Goal: Task Accomplishment & Management: Manage account settings

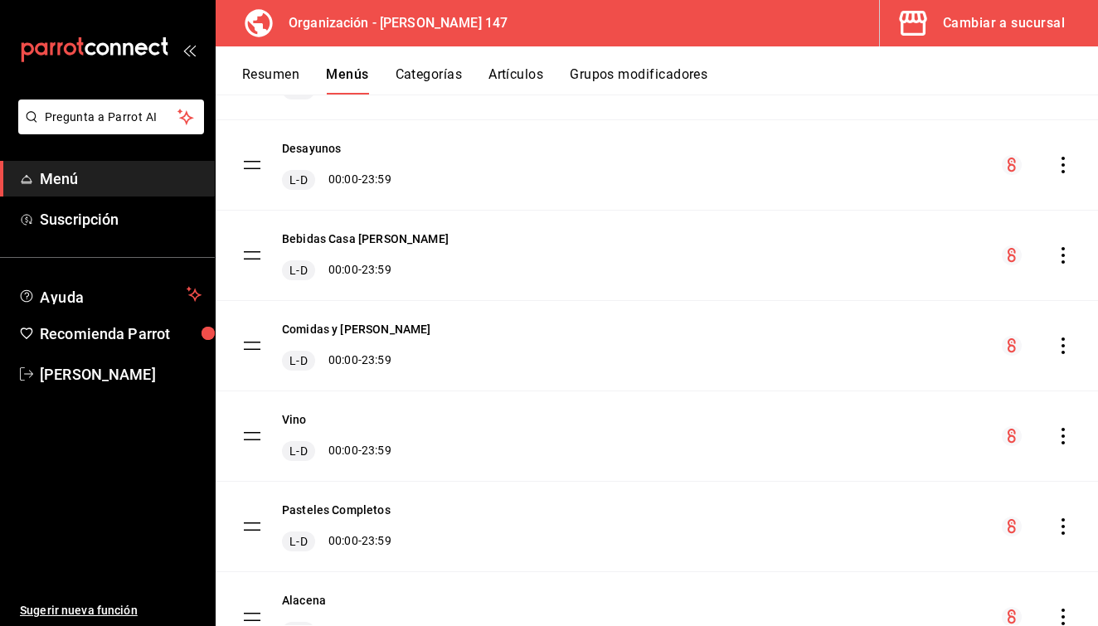
scroll to position [291, 0]
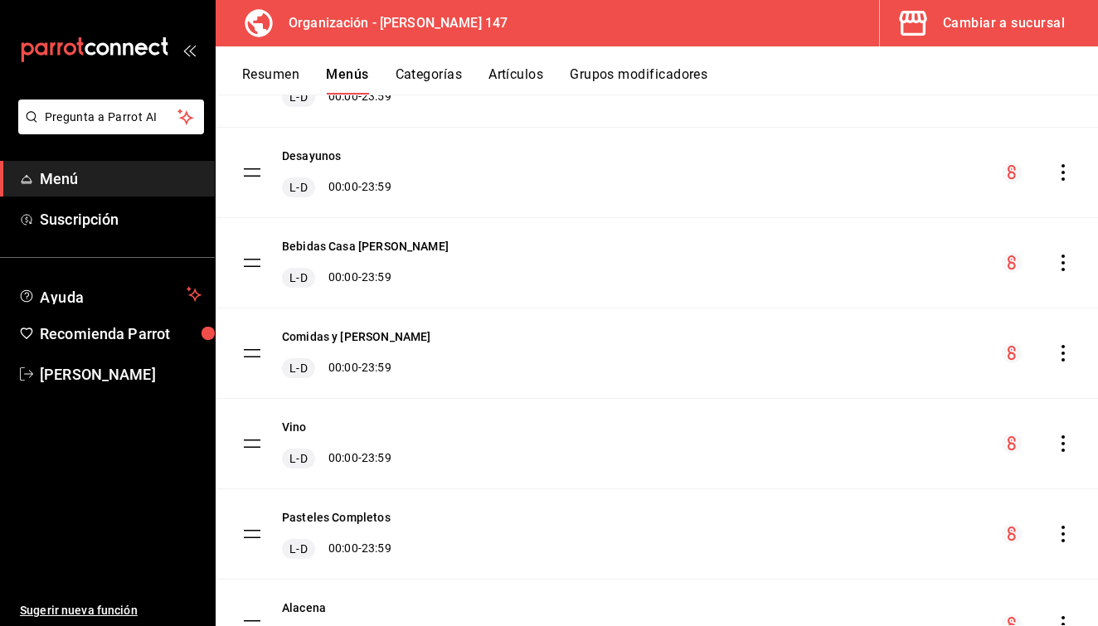
click at [1059, 265] on icon "actions" at bounding box center [1063, 263] width 17 height 17
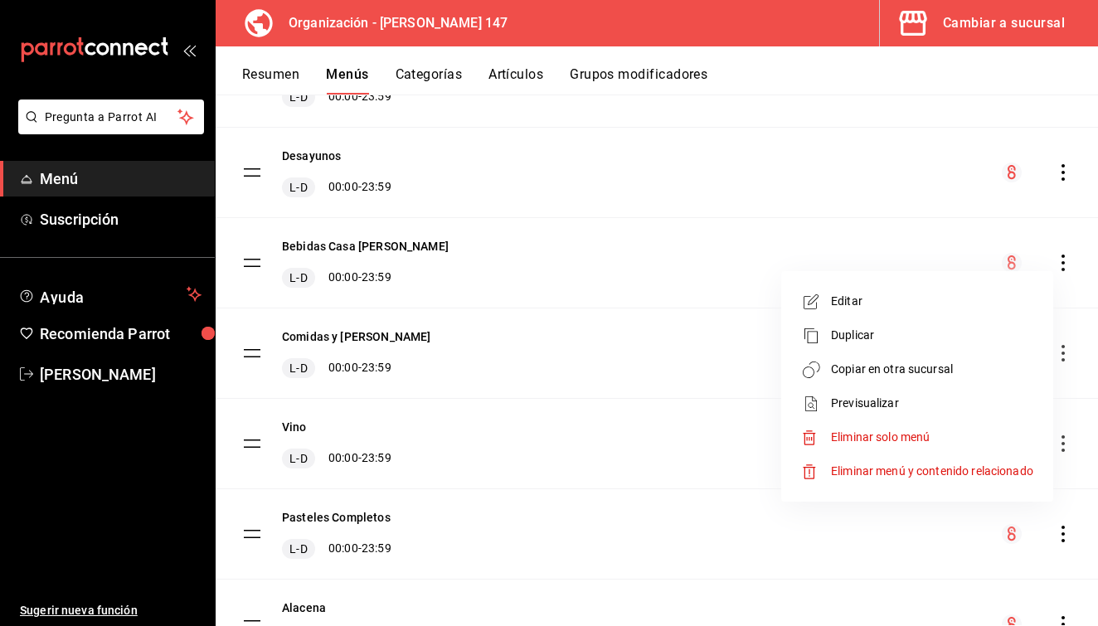
click at [915, 401] on span "Previsualizar" at bounding box center [932, 403] width 202 height 17
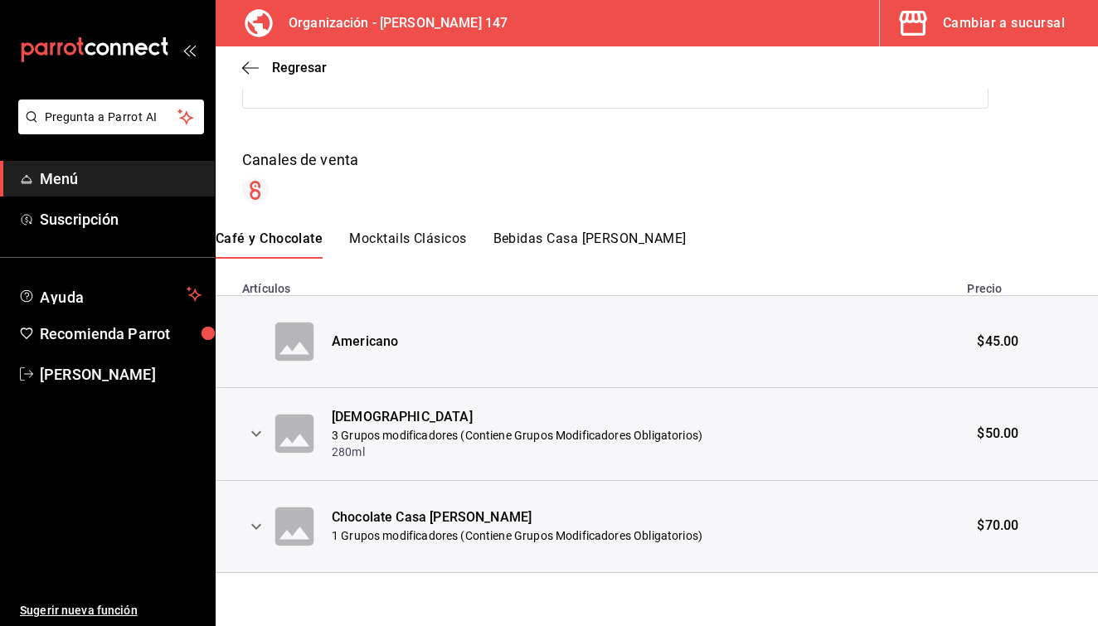
scroll to position [202, 0]
click at [253, 68] on icon "button" at bounding box center [250, 67] width 17 height 1
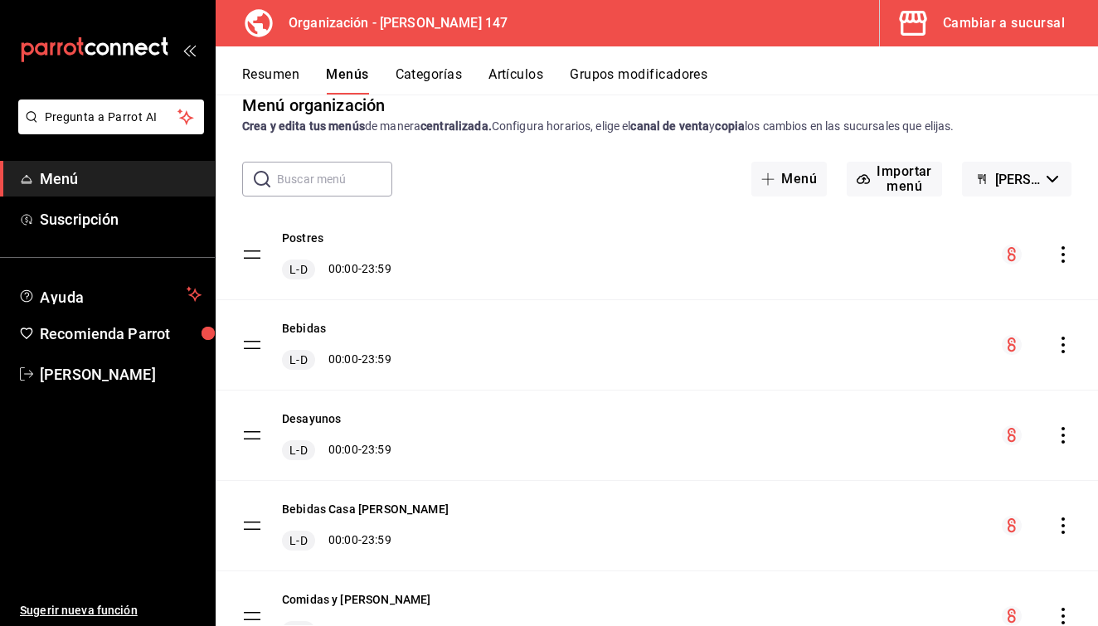
scroll to position [42, 0]
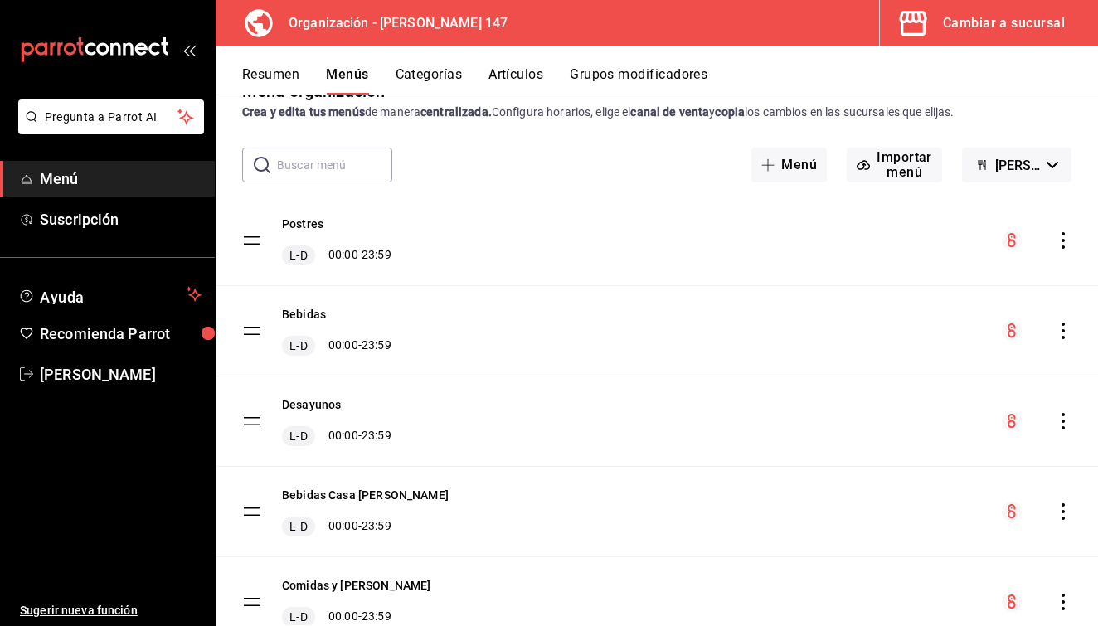
click at [1064, 232] on icon "actions" at bounding box center [1063, 240] width 17 height 17
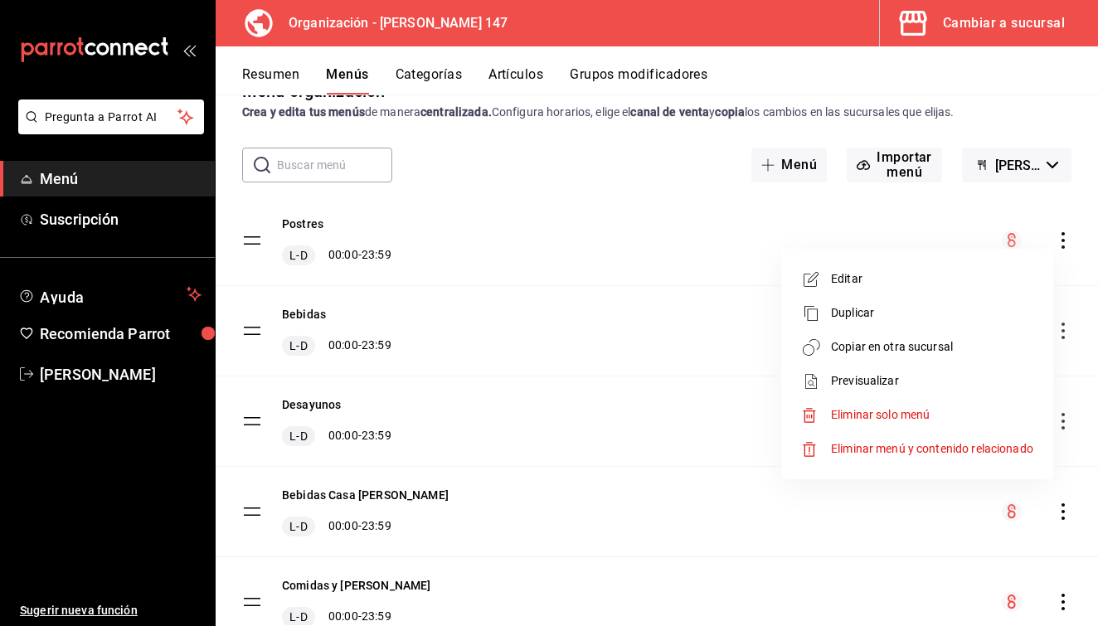
click at [886, 381] on span "Previsualizar" at bounding box center [932, 380] width 202 height 17
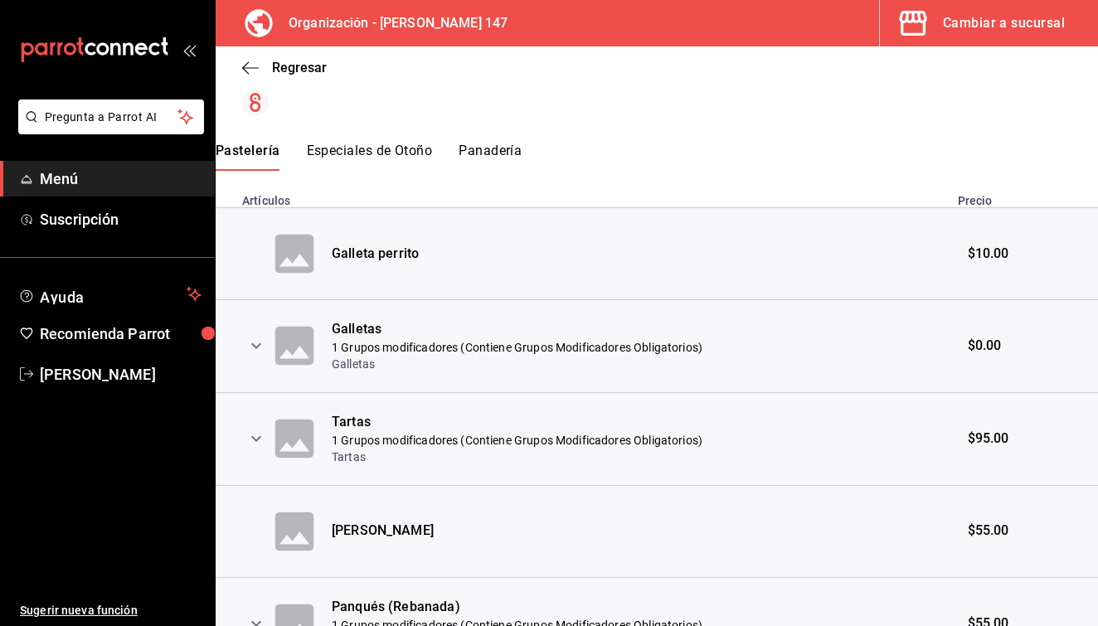
scroll to position [203, 0]
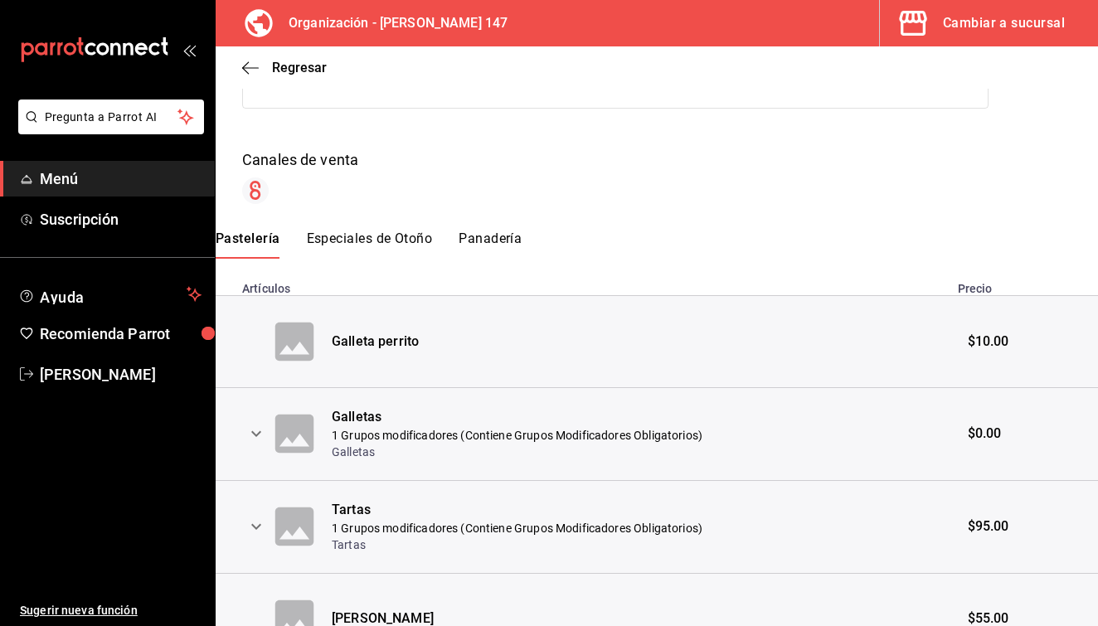
click at [402, 239] on button "Especiales de Otoño" at bounding box center [370, 245] width 126 height 28
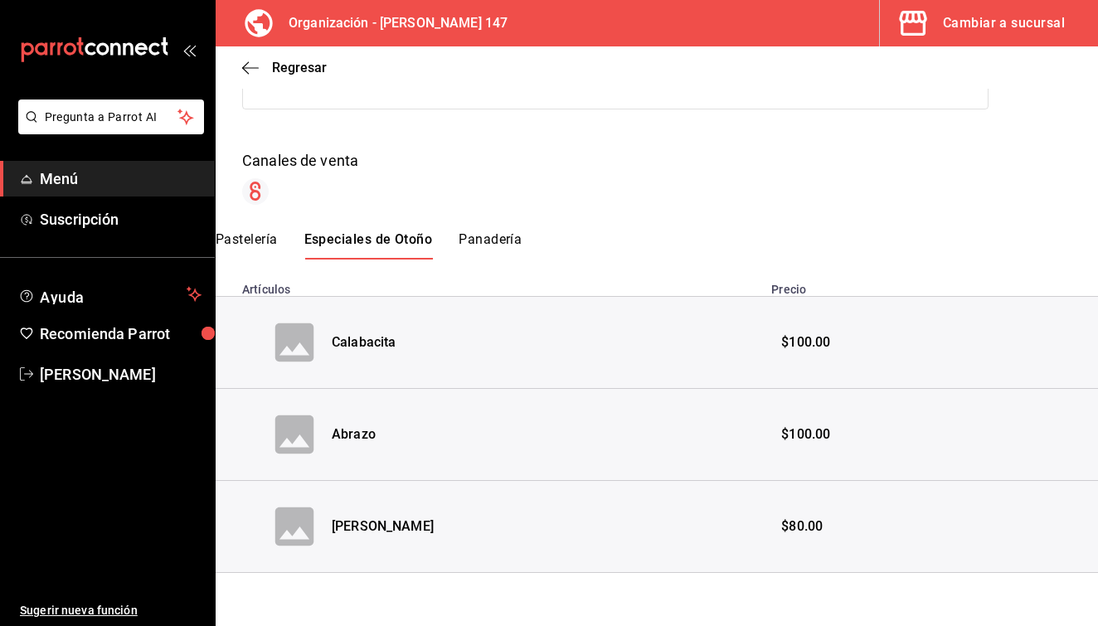
scroll to position [202, 0]
click at [501, 235] on button "Panadería" at bounding box center [490, 245] width 63 height 28
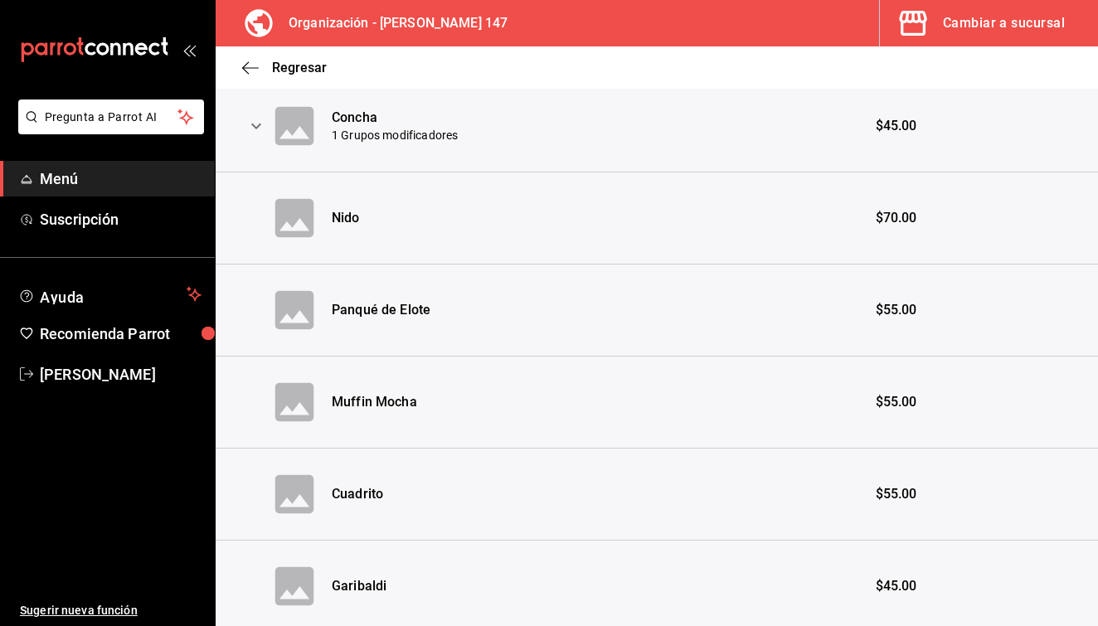
scroll to position [524, 0]
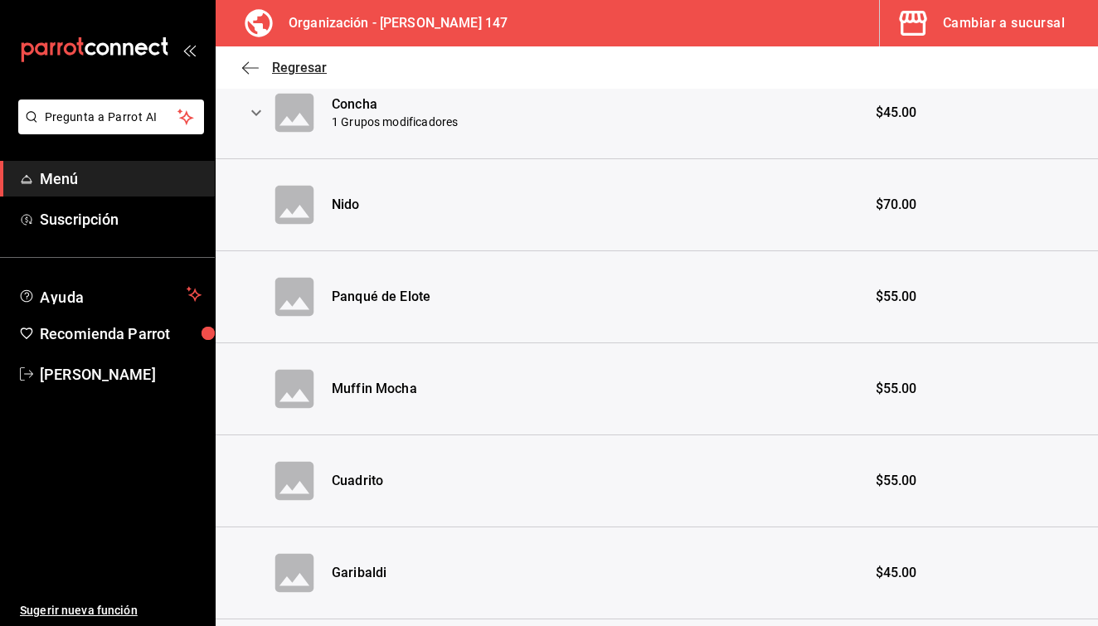
click at [284, 72] on span "Regresar" at bounding box center [299, 68] width 55 height 16
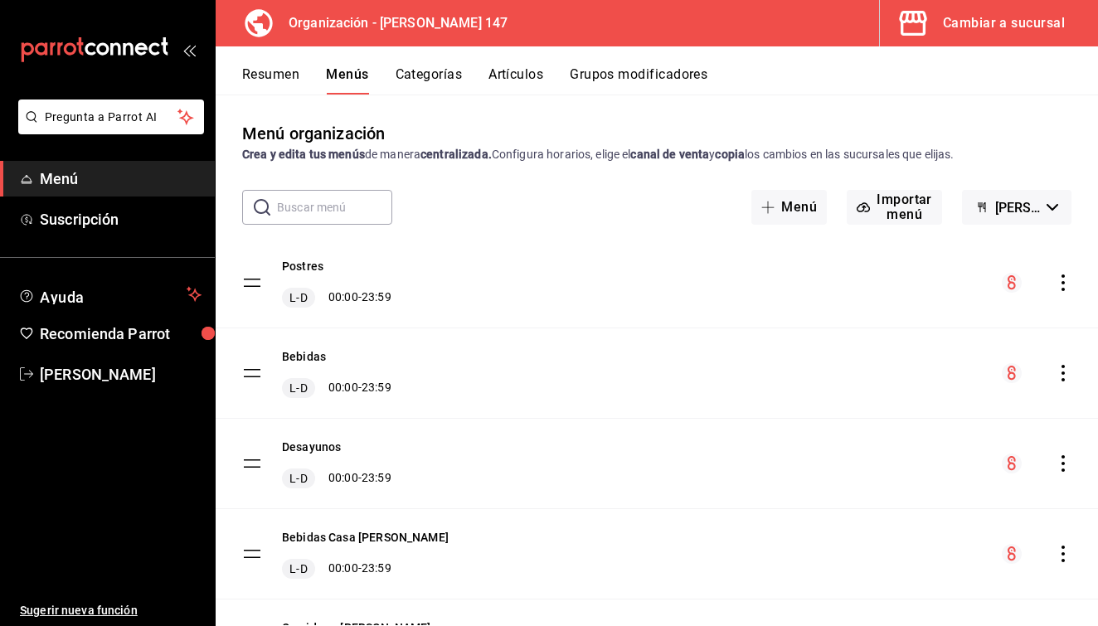
click at [503, 77] on button "Artículos" at bounding box center [515, 80] width 55 height 28
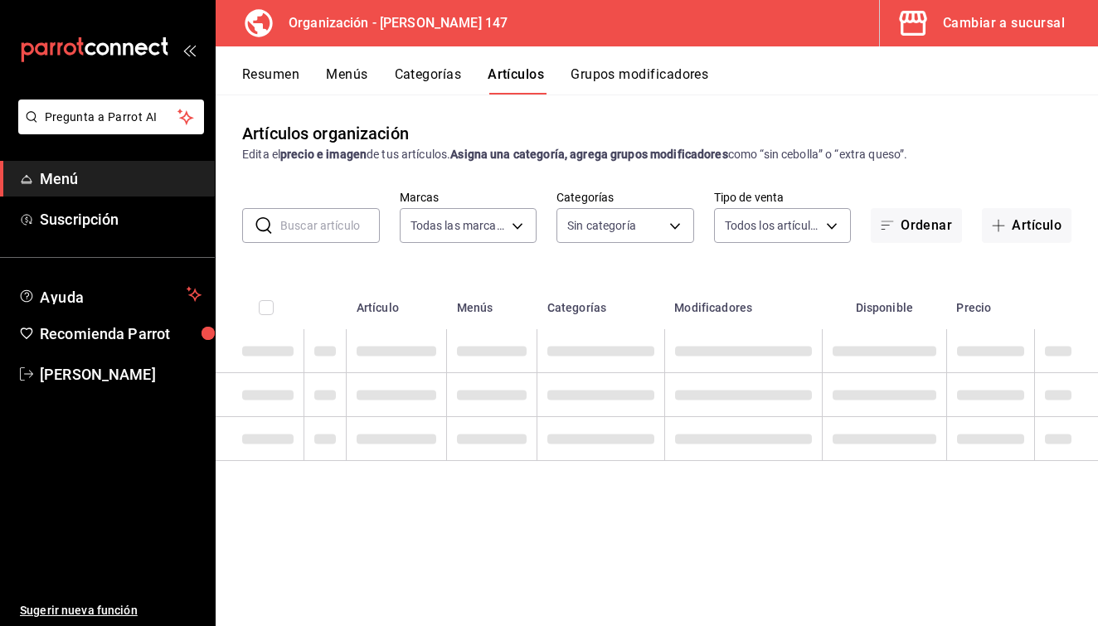
type input "b3e89477-8da9-4b67-b274-bdb9d47885f4"
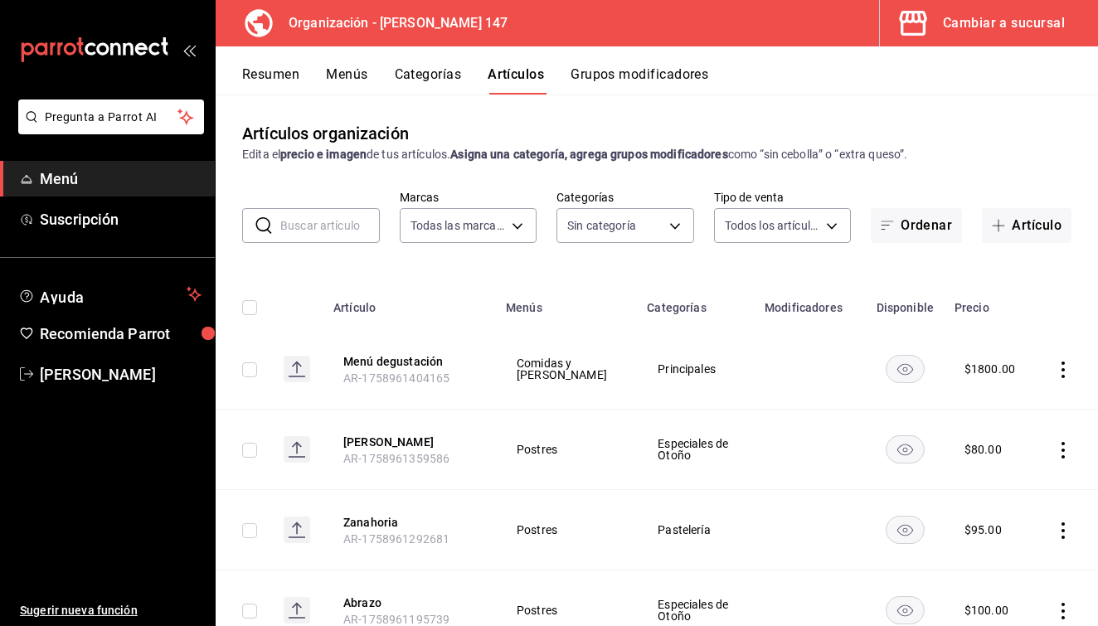
type input "b87891df-8a12-4a0c-8158-8d9801a8670e,4e8580e0-91de-40f0-8ab6-2614008eaf48,68563…"
click at [607, 85] on button "Grupos modificadores" at bounding box center [640, 80] width 138 height 28
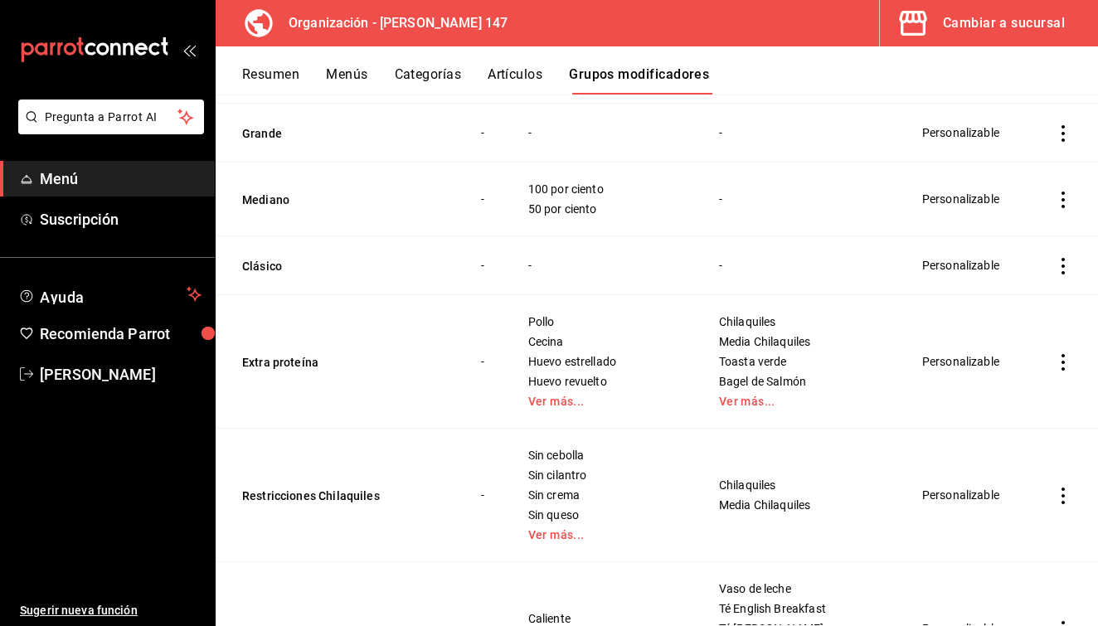
scroll to position [1717, 0]
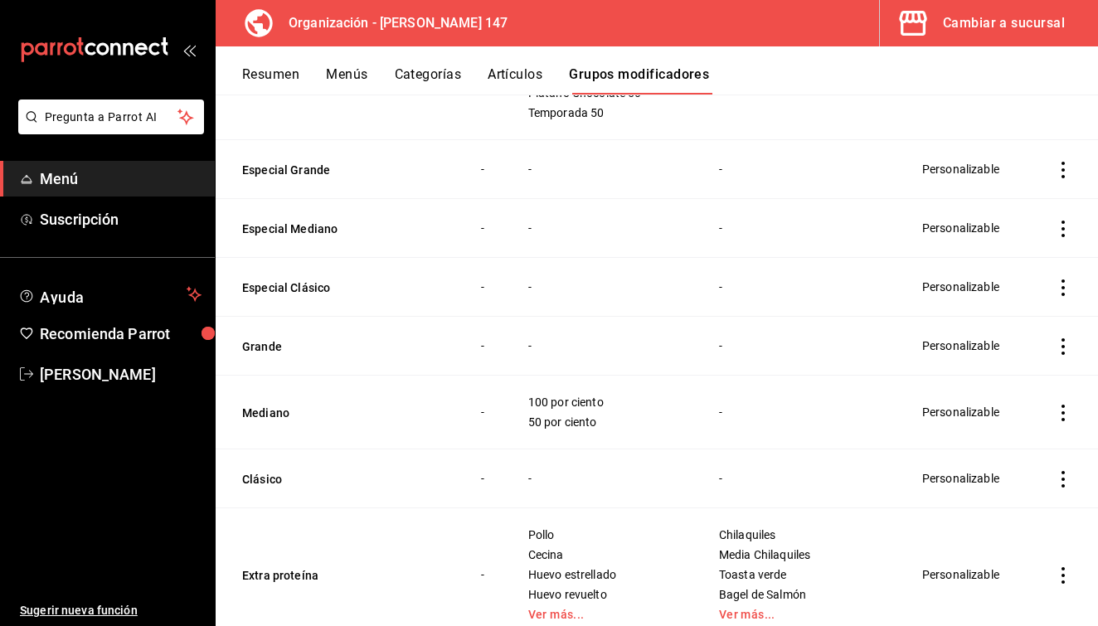
click at [522, 84] on button "Artículos" at bounding box center [515, 80] width 55 height 28
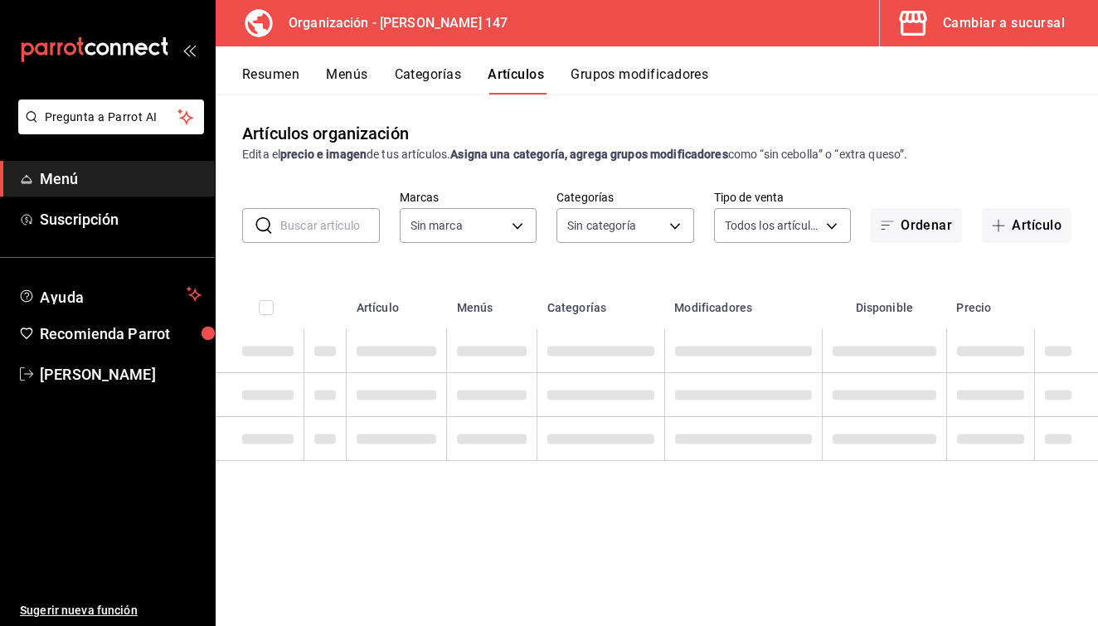
type input "b87891df-8a12-4a0c-8158-8d9801a8670e,4e8580e0-91de-40f0-8ab6-2614008eaf48,68563…"
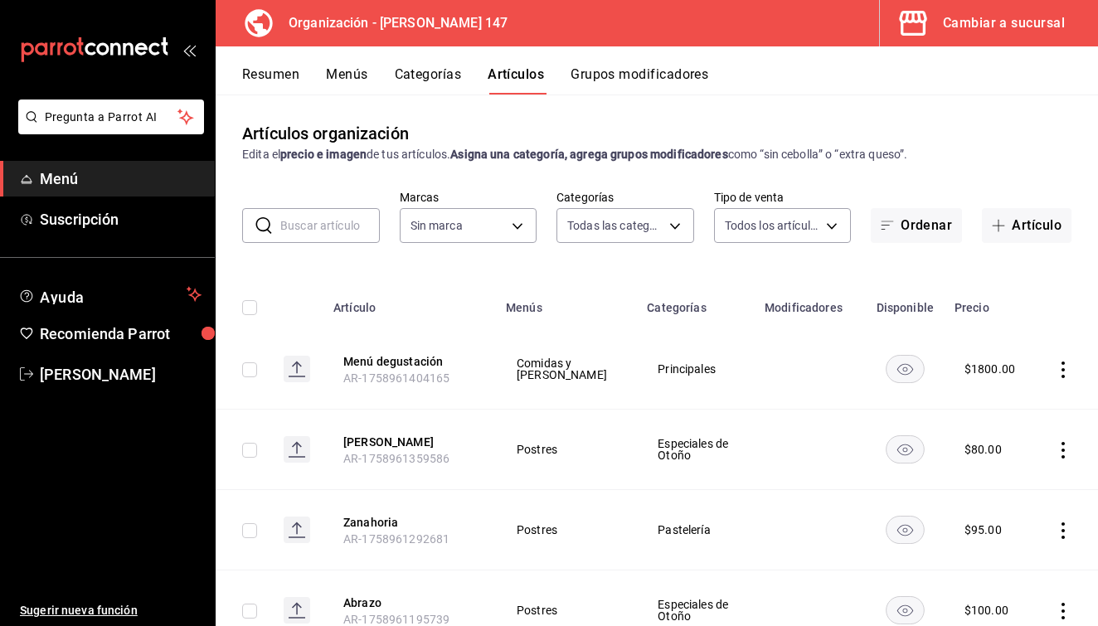
type input "b3e89477-8da9-4b67-b274-bdb9d47885f4"
click at [591, 82] on button "Grupos modificadores" at bounding box center [640, 80] width 138 height 28
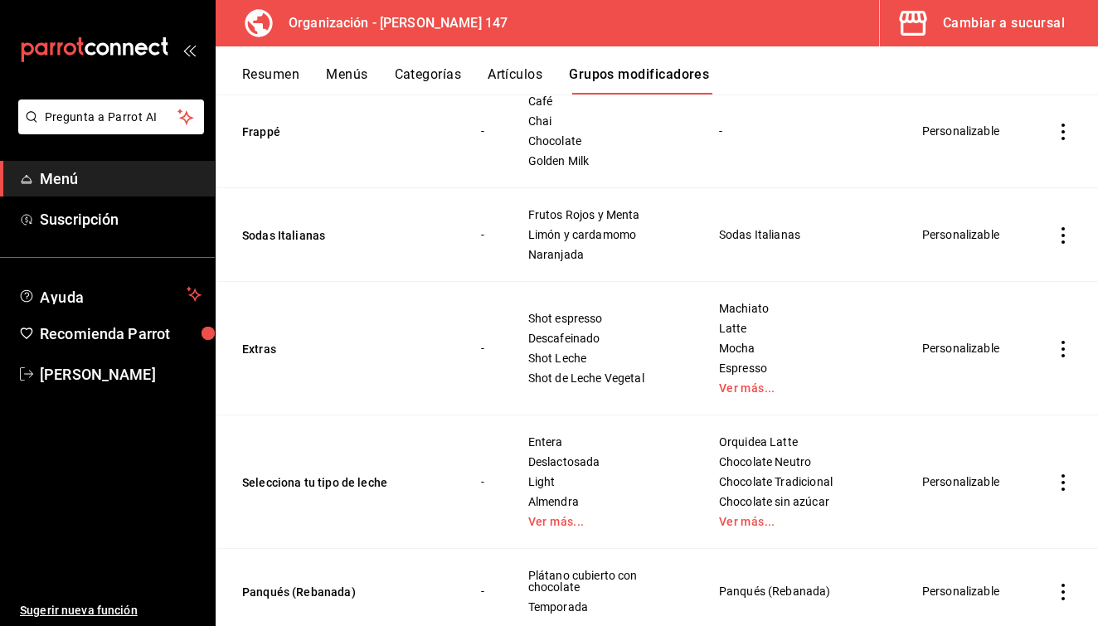
scroll to position [2781, 0]
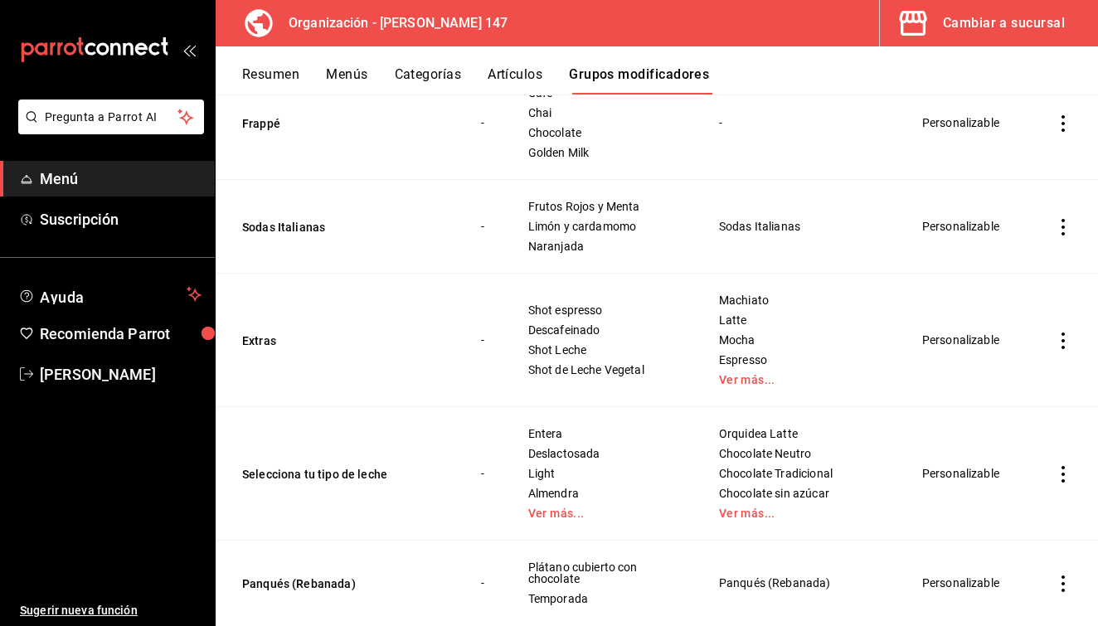
click at [1039, 329] on td "simple table" at bounding box center [1063, 341] width 70 height 134
click at [1058, 333] on icon "actions" at bounding box center [1063, 341] width 17 height 17
click at [1022, 361] on span "Editar" at bounding box center [1013, 365] width 43 height 17
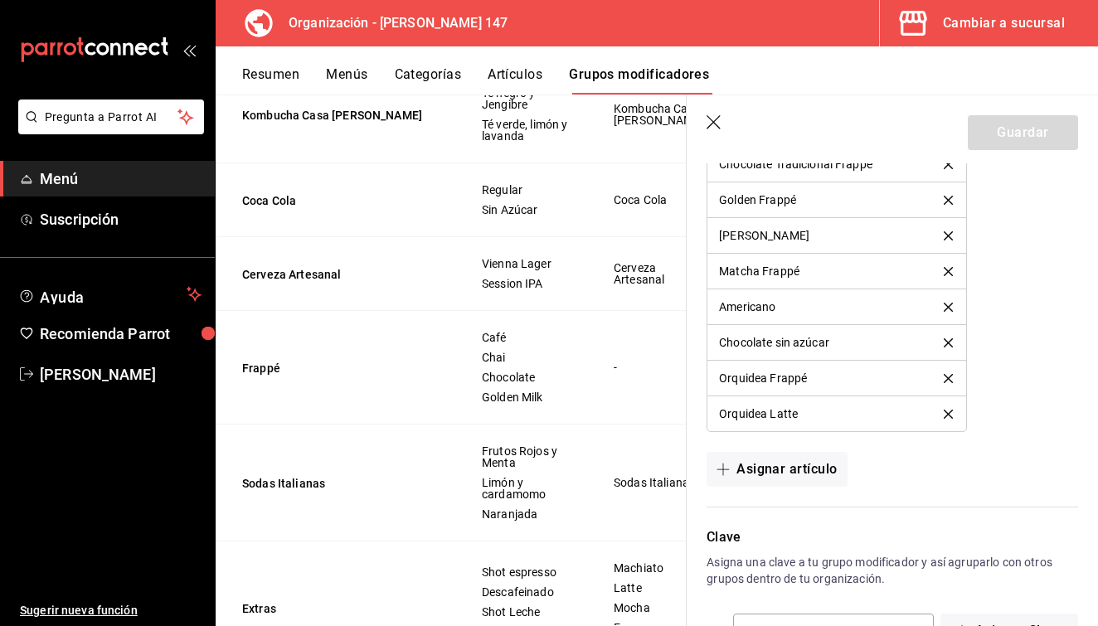
scroll to position [1942, 0]
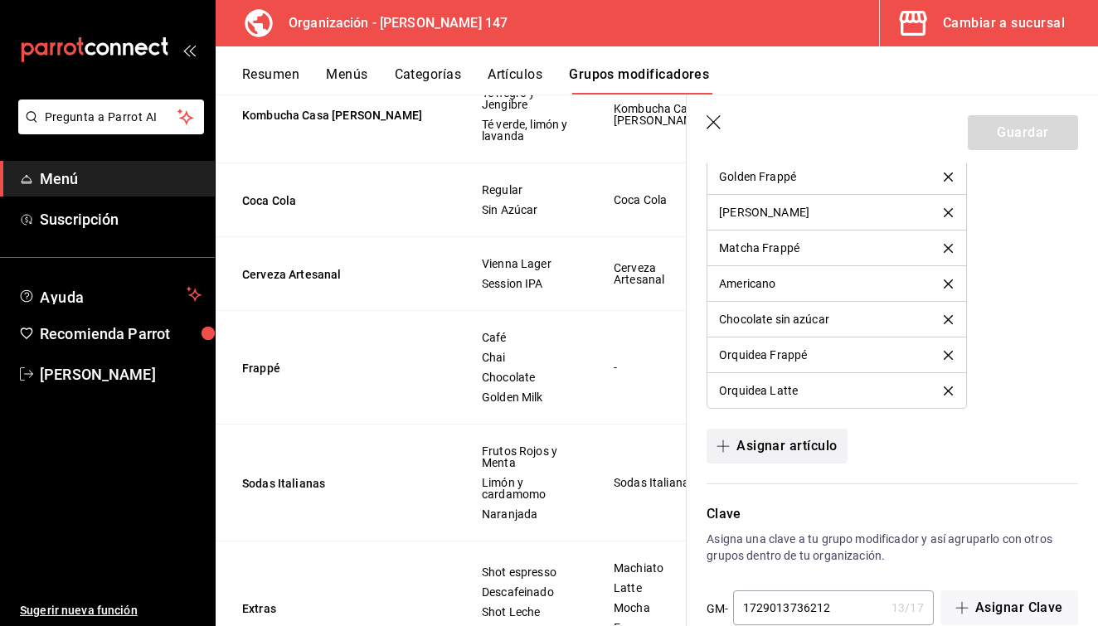
click at [803, 456] on button "Asignar artículo" at bounding box center [777, 446] width 140 height 35
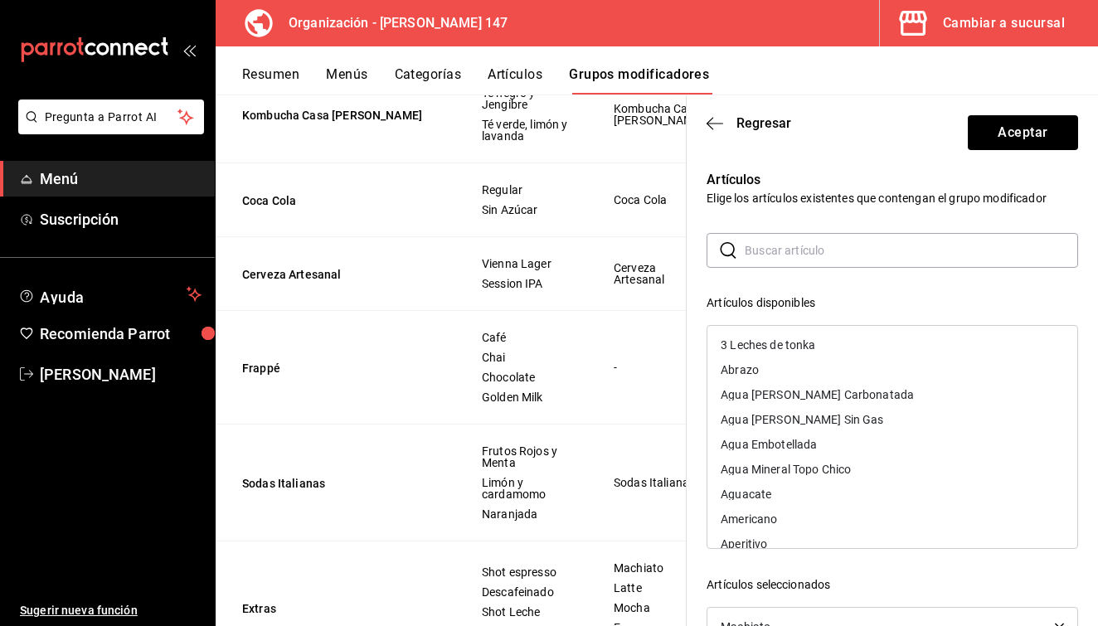
click at [762, 260] on input "text" at bounding box center [911, 250] width 333 height 33
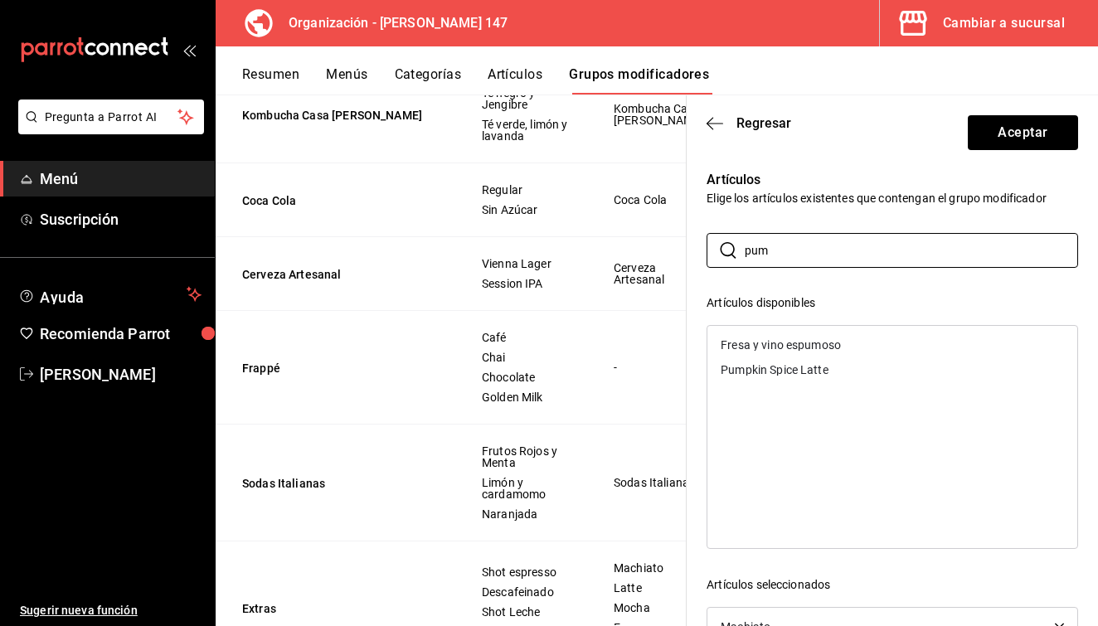
click at [755, 369] on div "Pumpkin Spice Latte" at bounding box center [775, 370] width 108 height 12
click at [801, 252] on input "pum" at bounding box center [911, 250] width 333 height 33
type input "p"
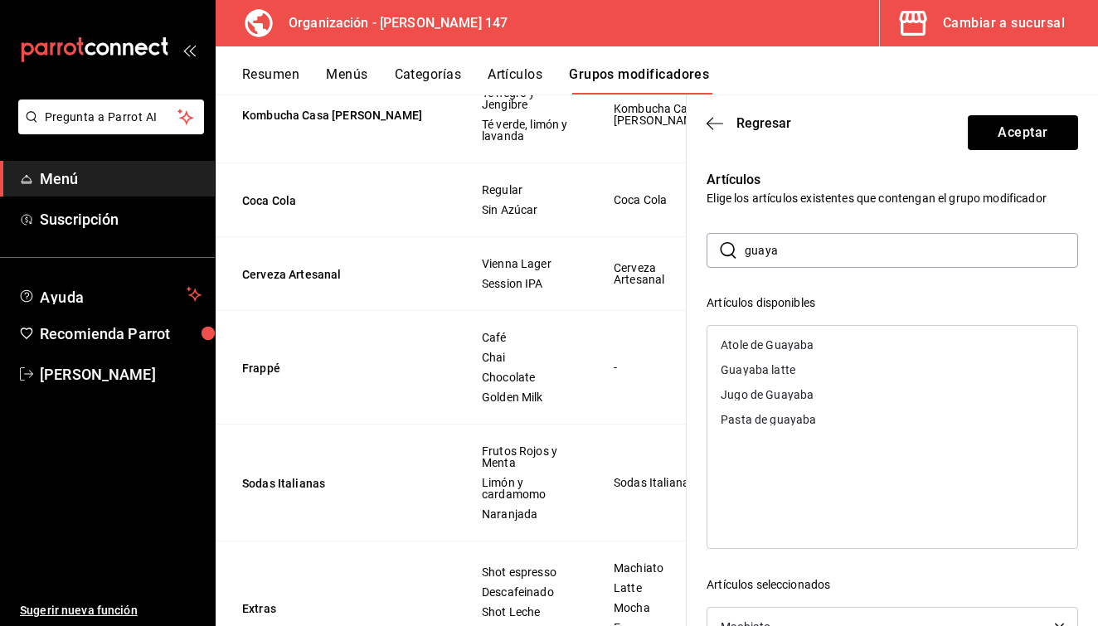
click at [787, 364] on div "Guayaba latte" at bounding box center [758, 370] width 75 height 12
click at [859, 261] on input "guaya" at bounding box center [911, 250] width 333 height 33
type input "g"
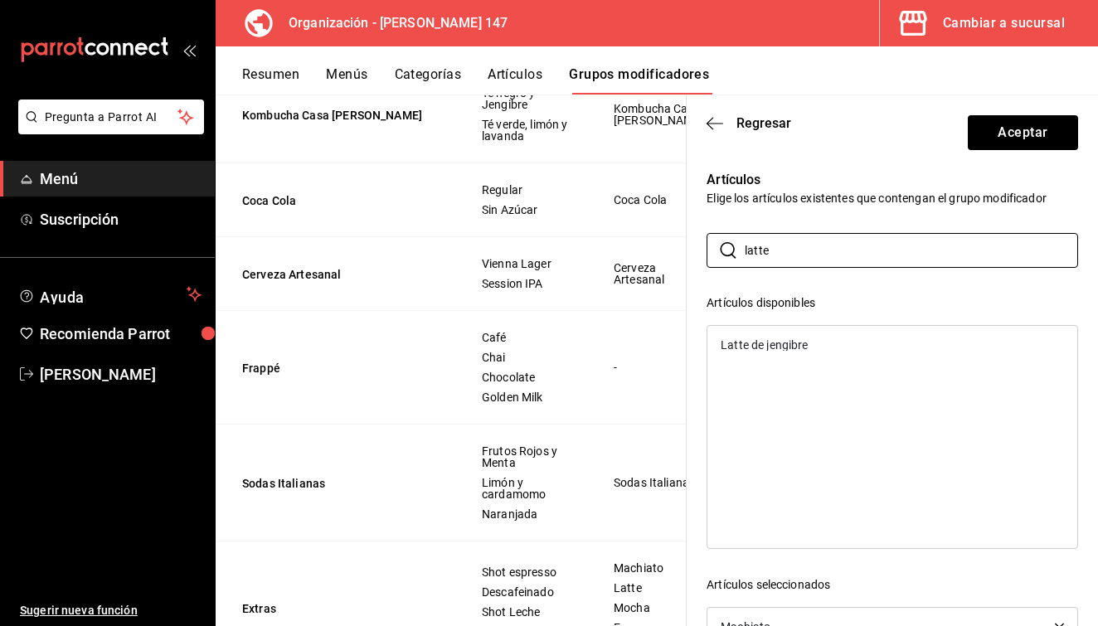
type input "latte"
click at [849, 346] on div "Latte de jengibre" at bounding box center [892, 345] width 370 height 25
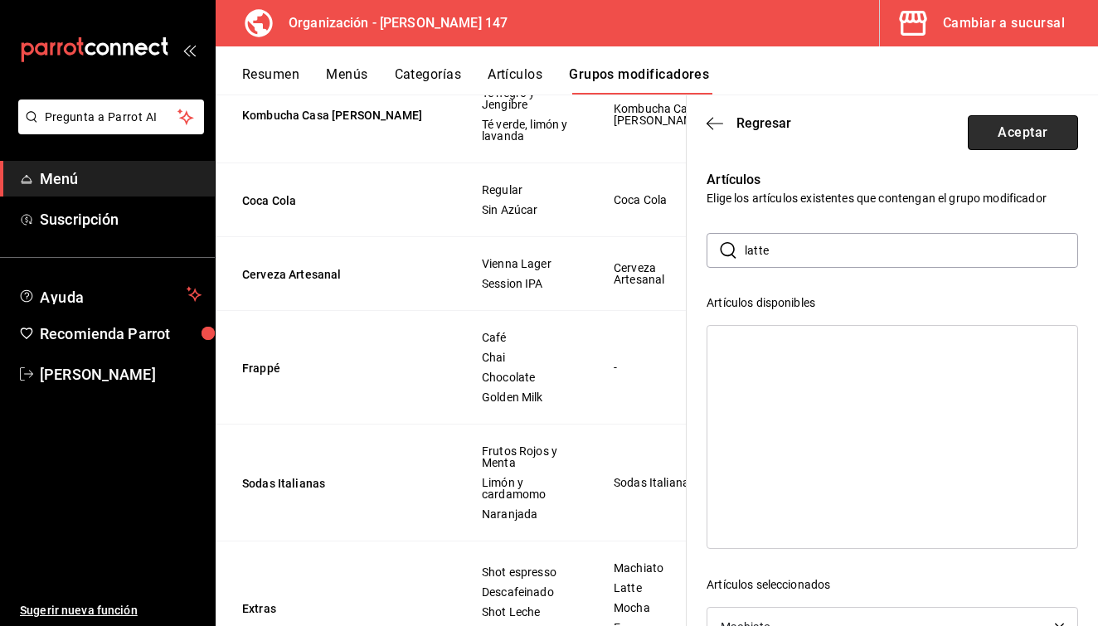
click at [1008, 129] on button "Aceptar" at bounding box center [1023, 132] width 110 height 35
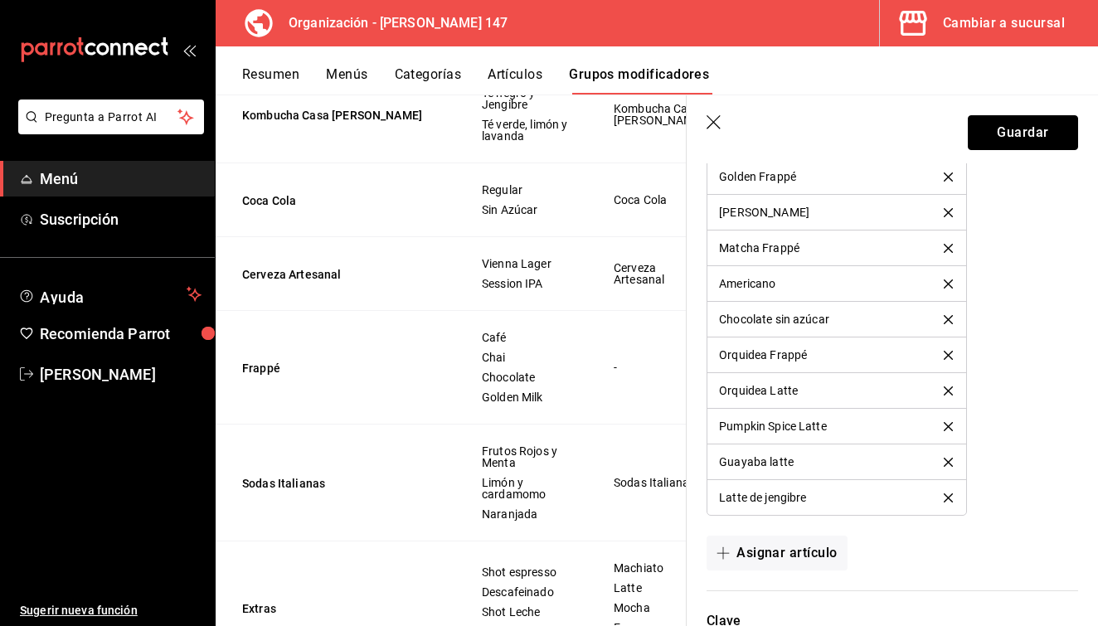
click at [1008, 129] on button "Guardar" at bounding box center [1023, 132] width 110 height 35
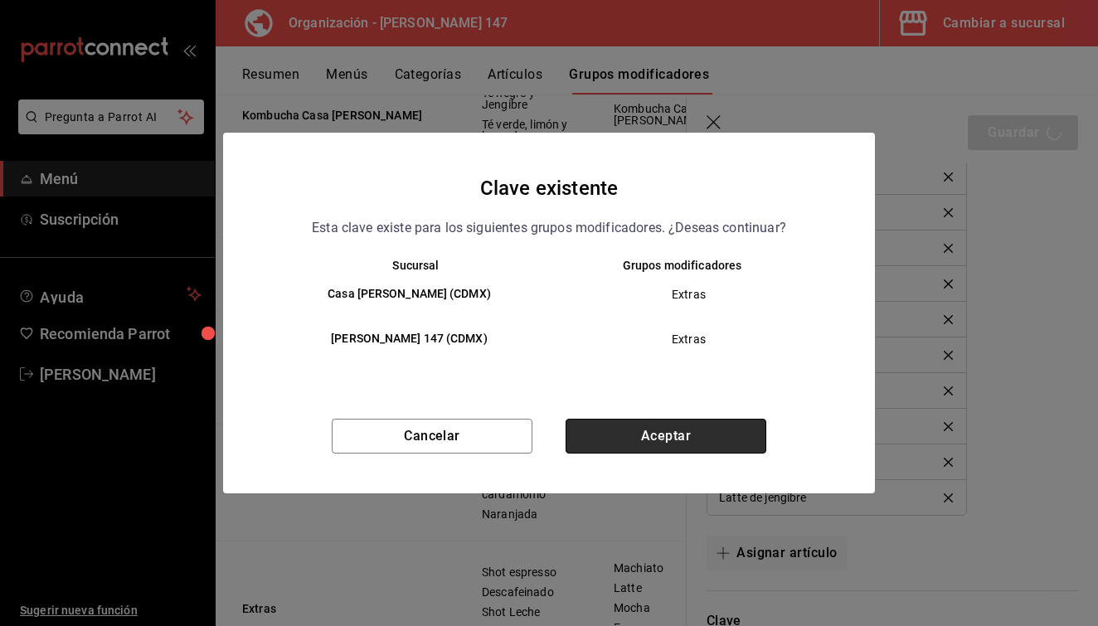
click at [685, 427] on button "Aceptar" at bounding box center [666, 436] width 201 height 35
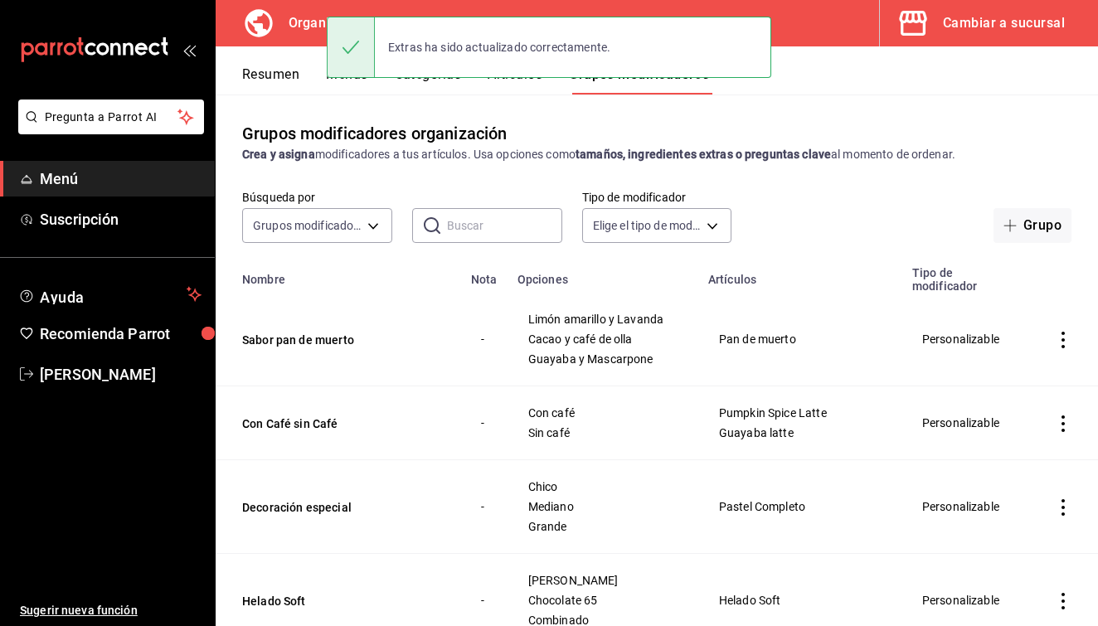
click at [451, 85] on button "Categorías" at bounding box center [428, 80] width 67 height 28
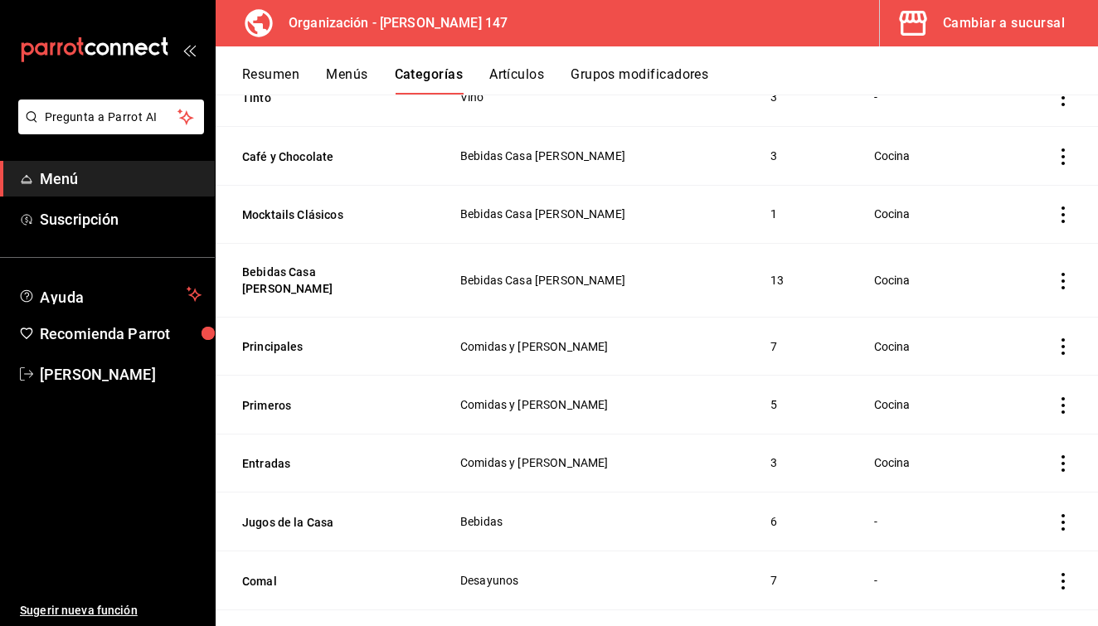
scroll to position [374, 0]
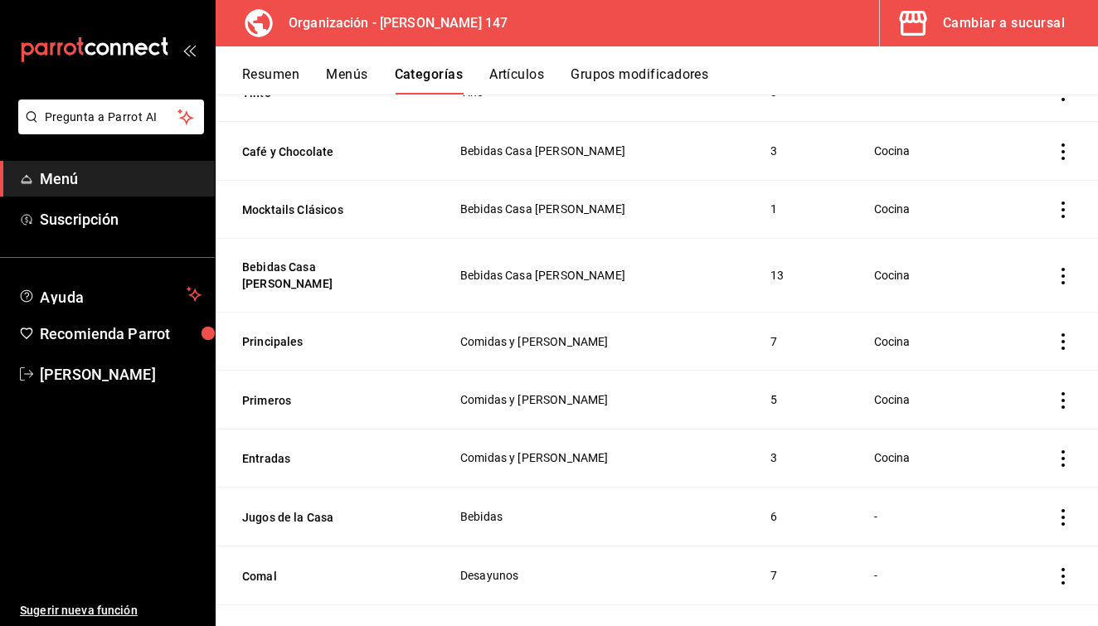
click at [346, 80] on button "Menús" at bounding box center [346, 80] width 41 height 28
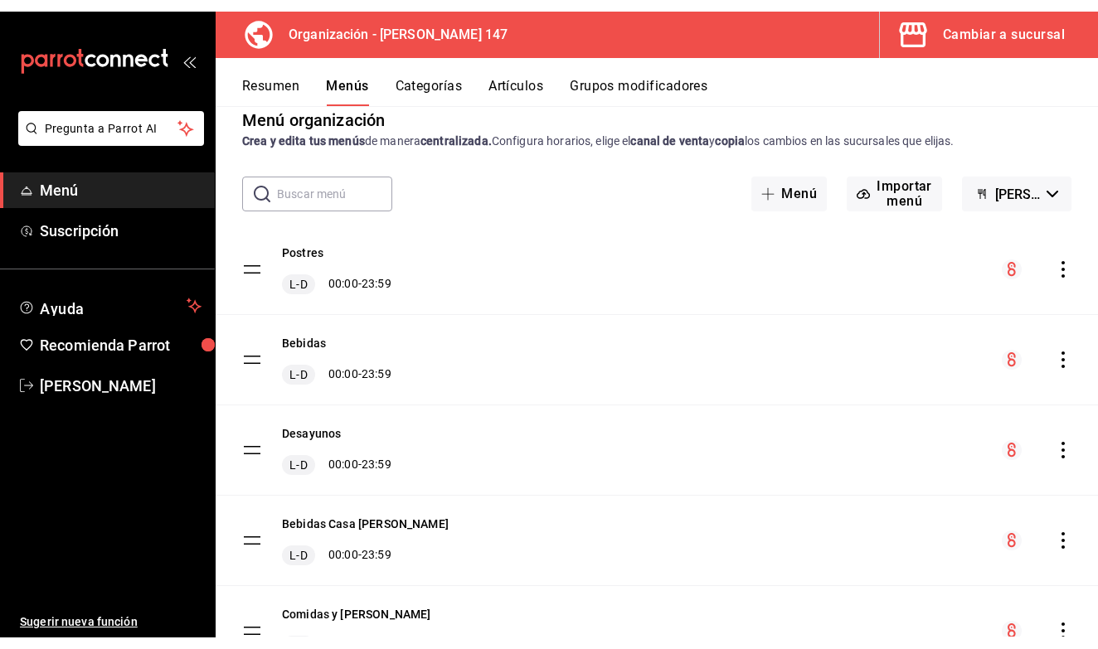
scroll to position [51, 0]
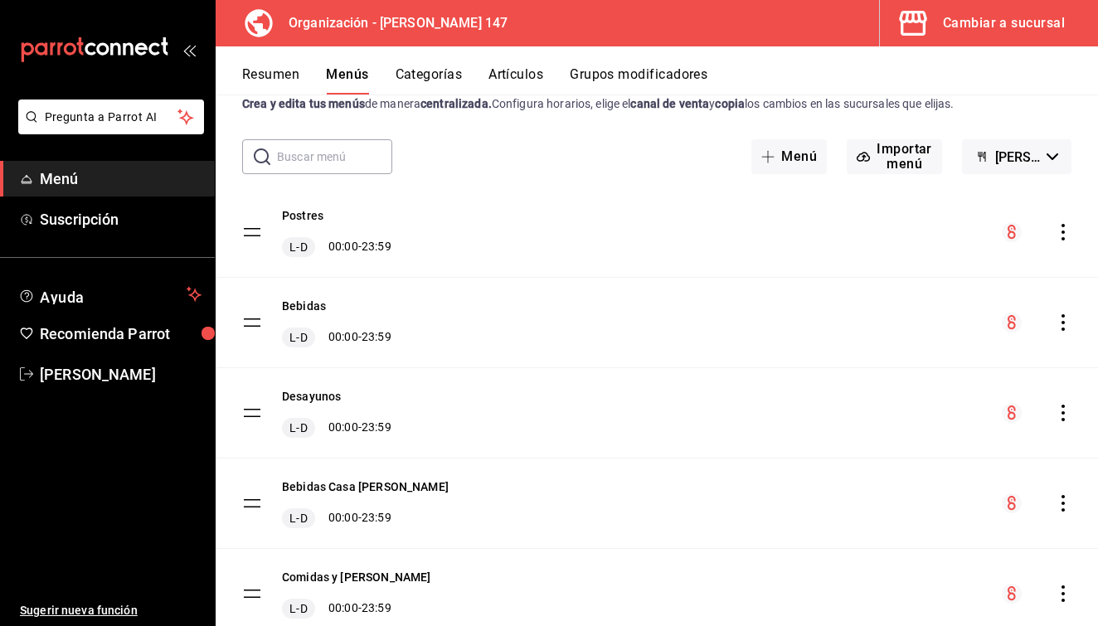
click at [1066, 321] on icon "actions" at bounding box center [1063, 322] width 17 height 17
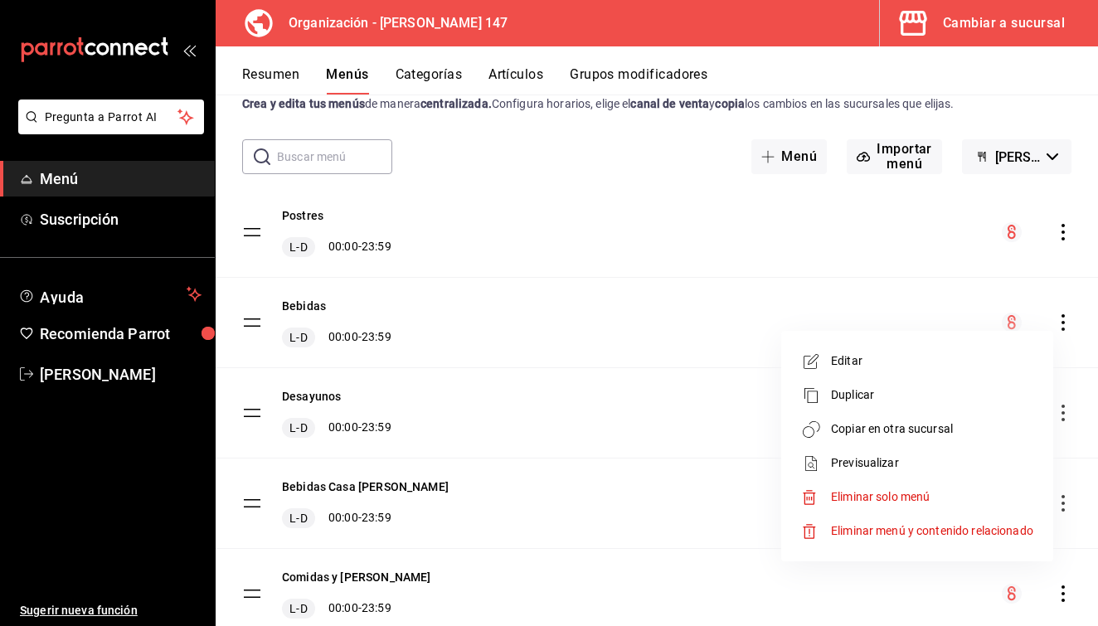
click at [937, 429] on span "Copiar en otra sucursal" at bounding box center [932, 428] width 202 height 17
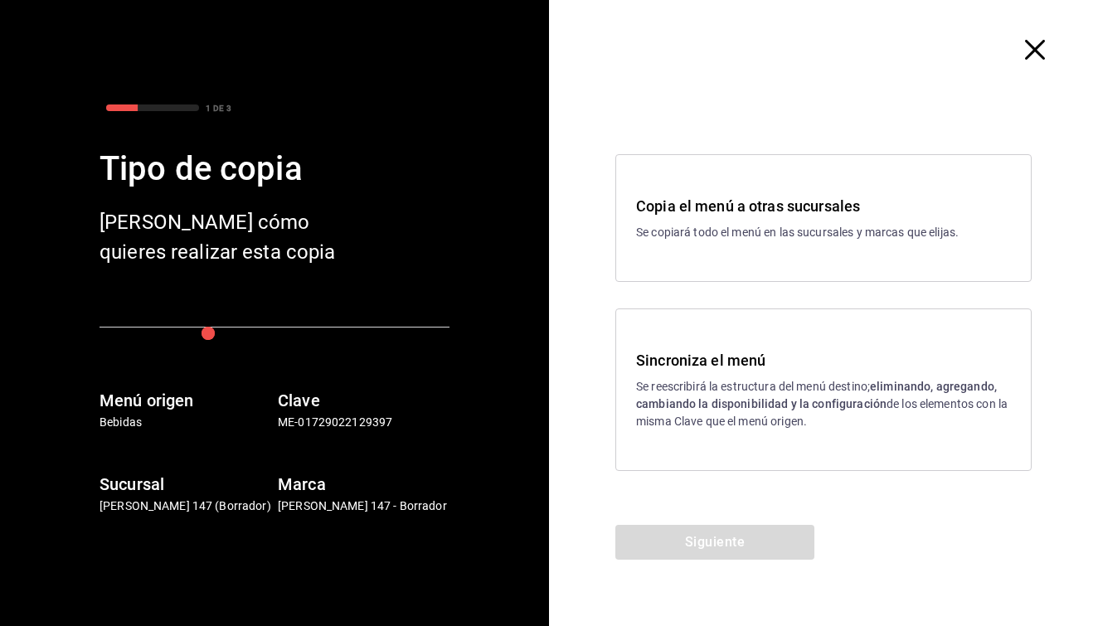
click at [726, 370] on h3 "Sincroniza el menú" at bounding box center [823, 360] width 375 height 22
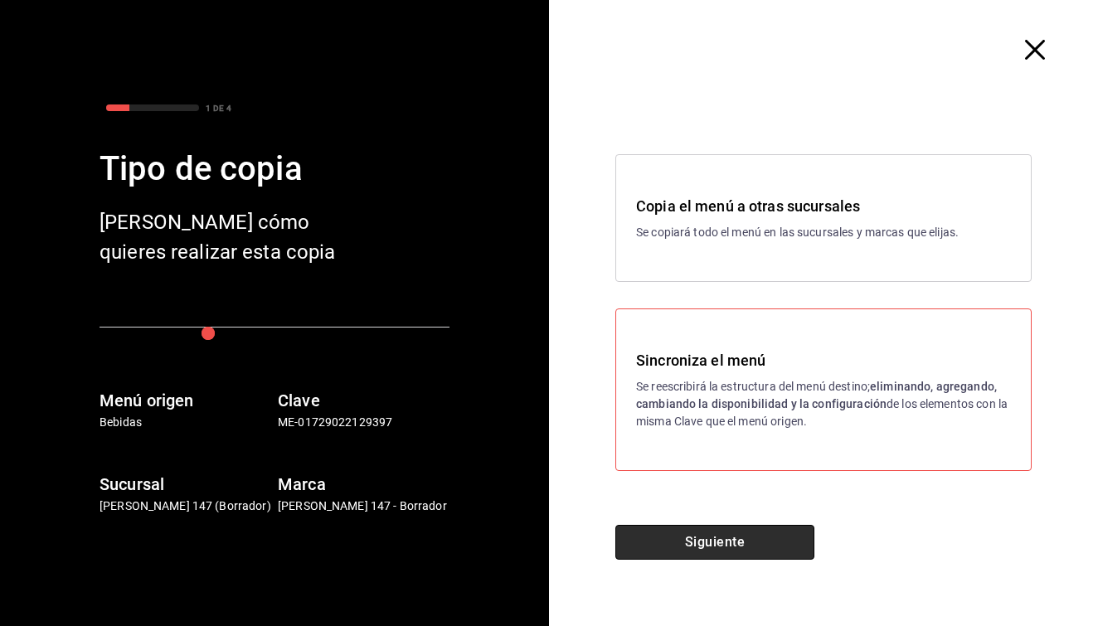
click at [692, 532] on button "Siguiente" at bounding box center [714, 542] width 199 height 35
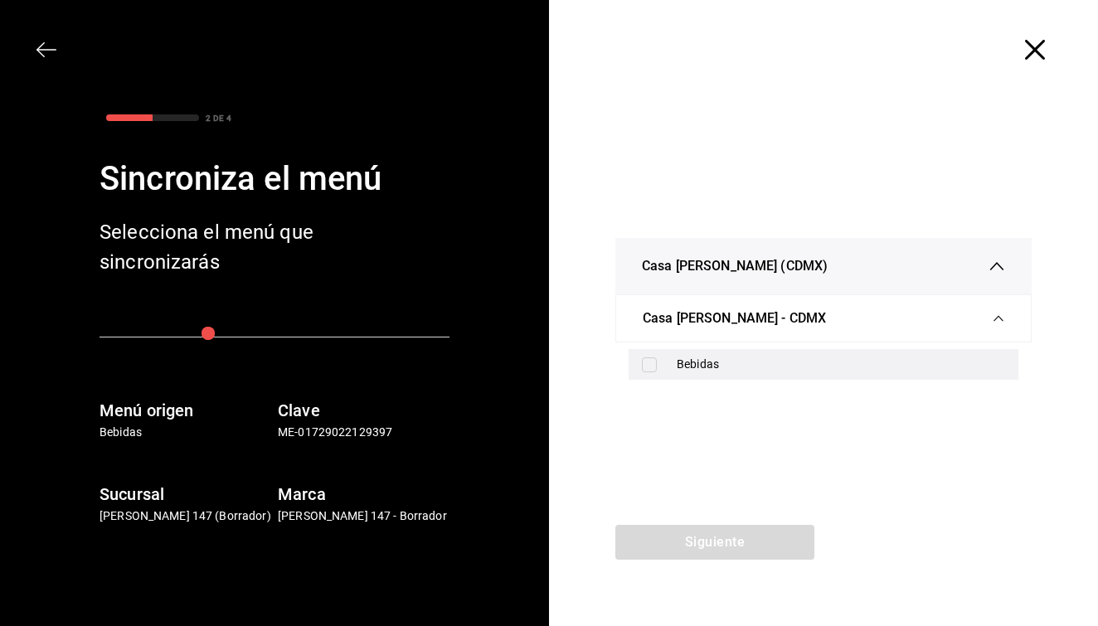
click at [654, 370] on input "checkbox" at bounding box center [649, 364] width 15 height 15
checkbox input "true"
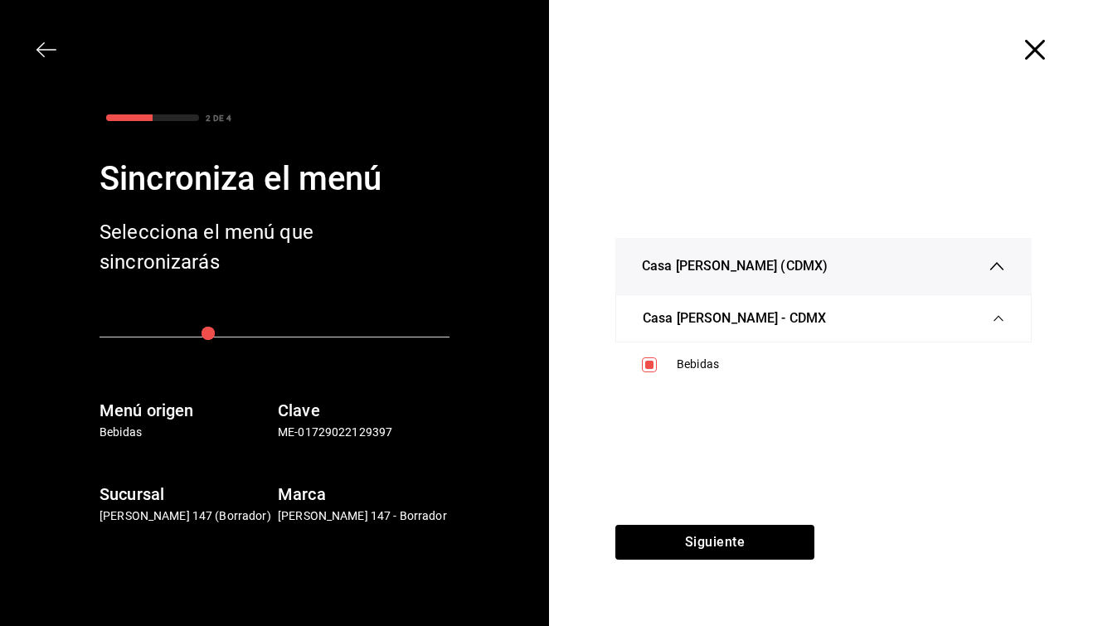
click at [677, 523] on div "Casa [PERSON_NAME] (CDMX) Casa [PERSON_NAME] - CDMX Bebidas" at bounding box center [823, 312] width 549 height 425
click at [676, 536] on button "Siguiente" at bounding box center [714, 542] width 199 height 35
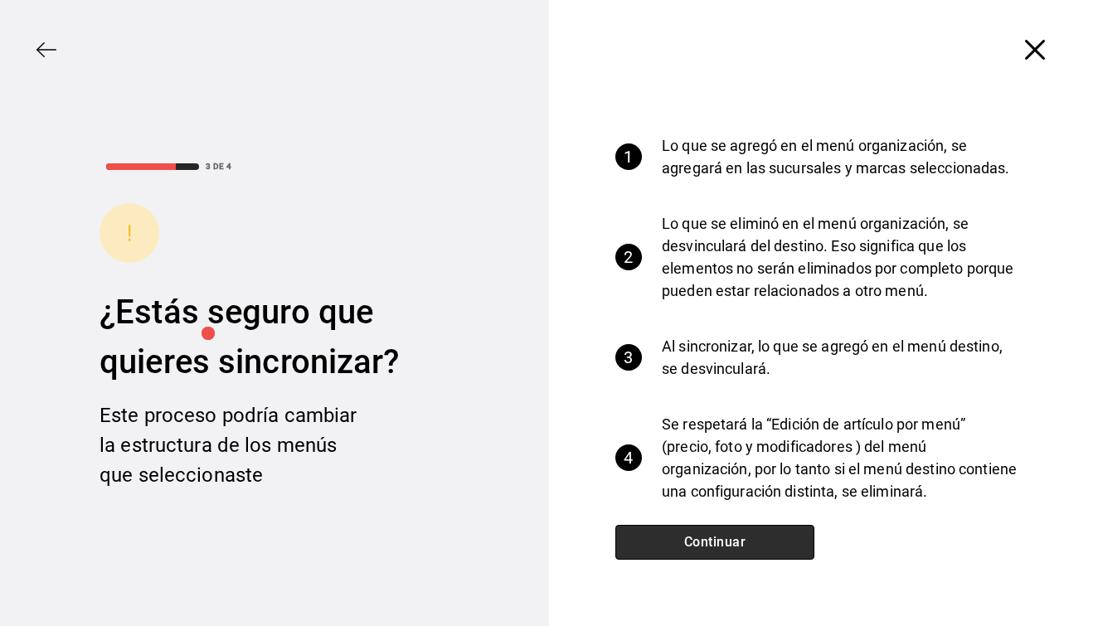
click at [676, 536] on button "Continuar" at bounding box center [714, 542] width 199 height 35
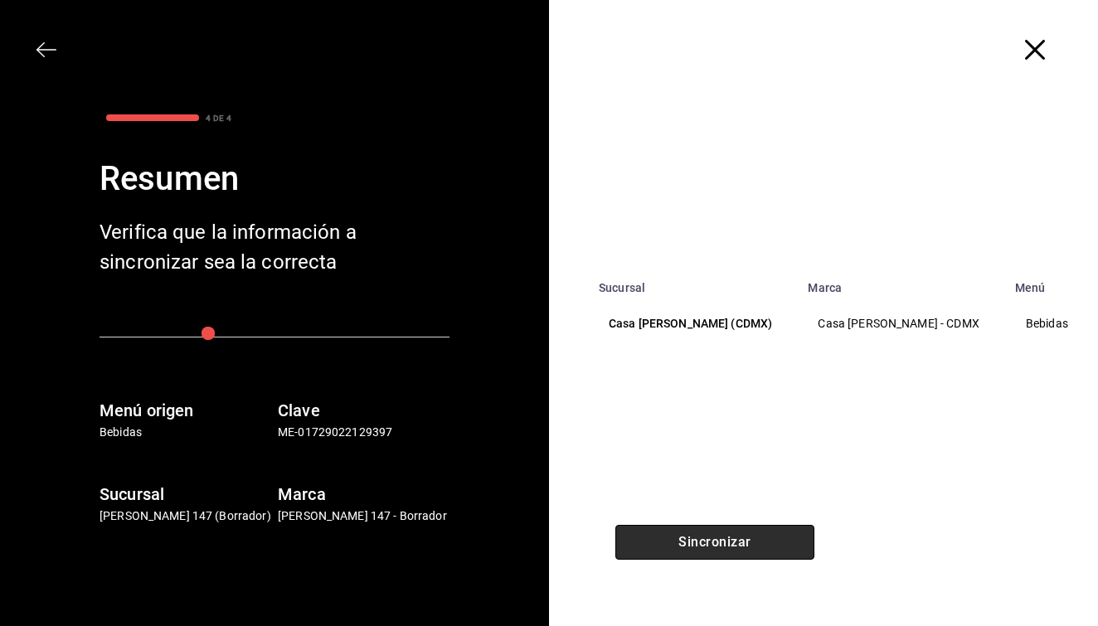
click at [676, 536] on button "Sincronizar" at bounding box center [714, 542] width 199 height 35
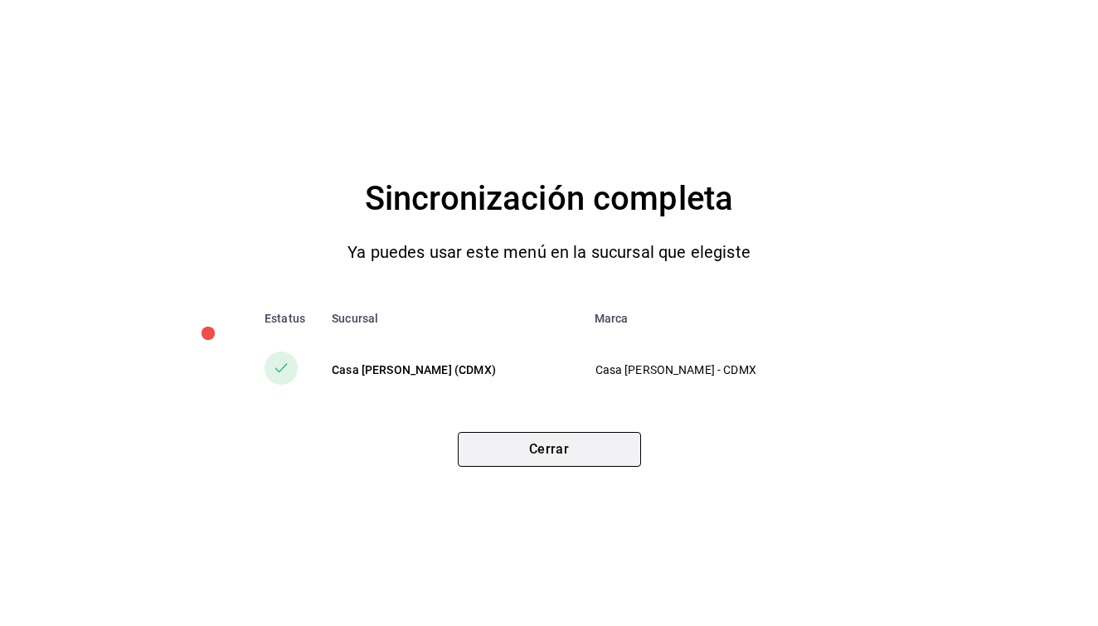
click at [575, 448] on button "Cerrar" at bounding box center [549, 449] width 183 height 35
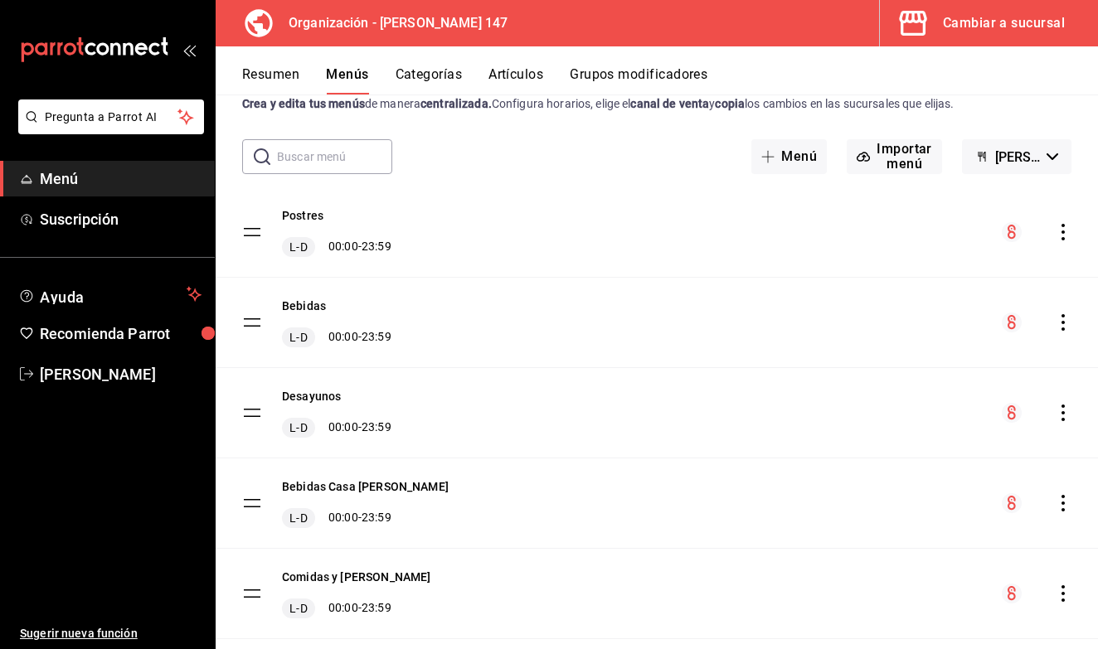
click at [526, 79] on button "Artículos" at bounding box center [515, 80] width 55 height 28
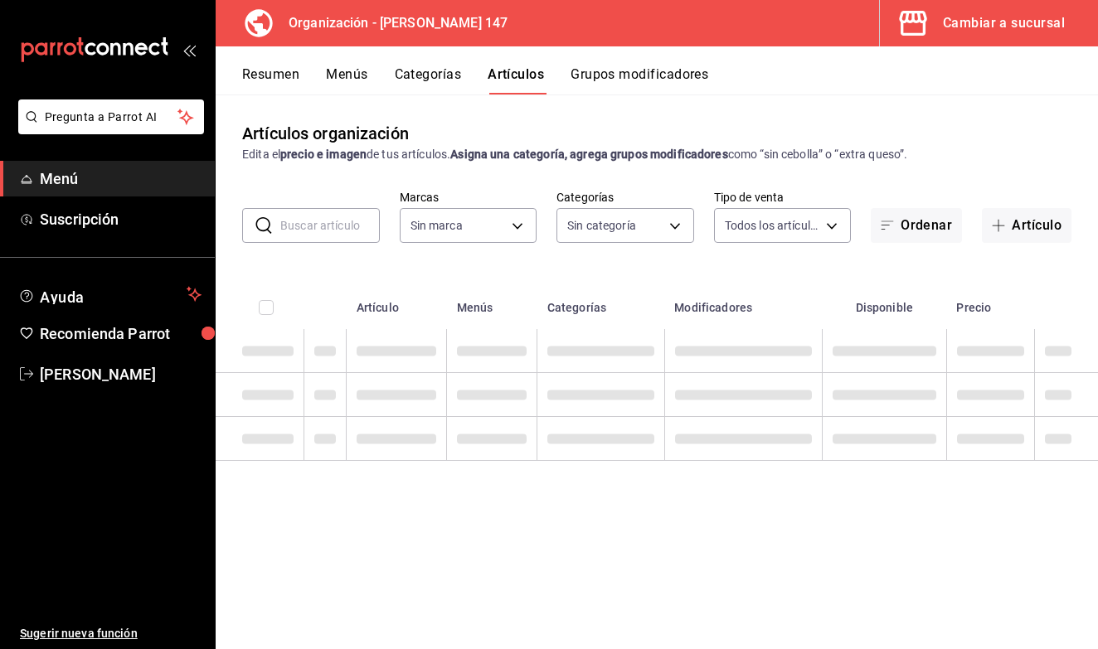
type input "b3e89477-8da9-4b67-b274-bdb9d47885f4"
type input "b87891df-8a12-4a0c-8158-8d9801a8670e,4e8580e0-91de-40f0-8ab6-2614008eaf48,68563…"
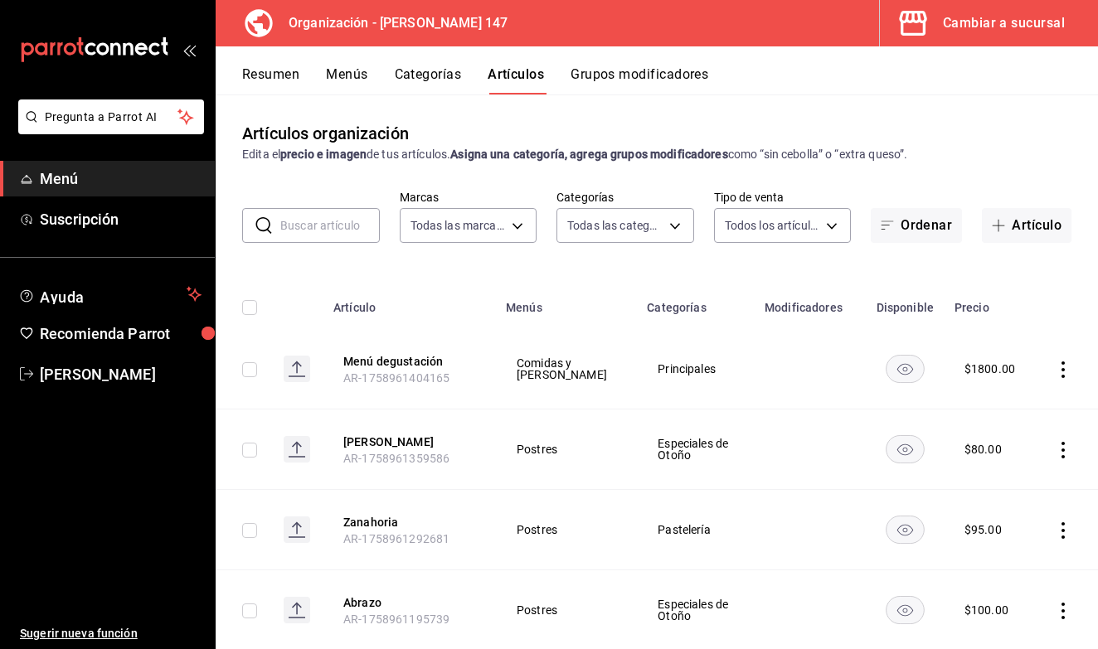
click at [338, 229] on input "text" at bounding box center [330, 225] width 100 height 33
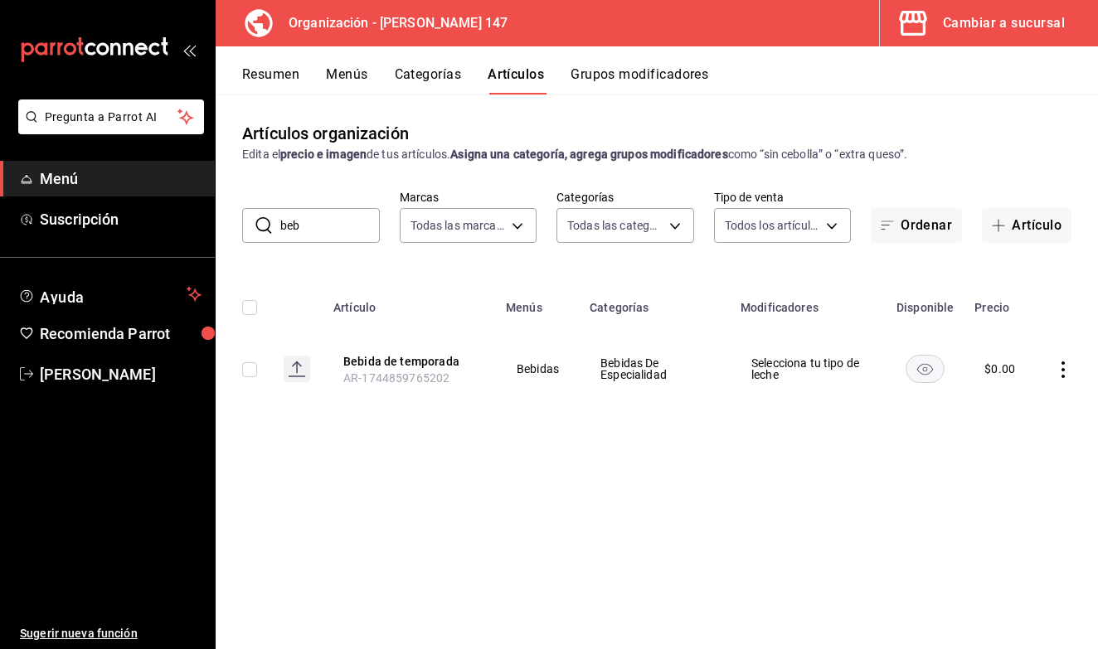
type input "beb"
drag, startPoint x: 338, startPoint y: 229, endPoint x: 1070, endPoint y: 372, distance: 745.3
click at [1070, 372] on icon "actions" at bounding box center [1063, 370] width 17 height 17
drag, startPoint x: 982, startPoint y: 420, endPoint x: 985, endPoint y: 432, distance: 12.1
click at [985, 430] on ul "Editar Duplicar Eliminar" at bounding box center [999, 442] width 100 height 115
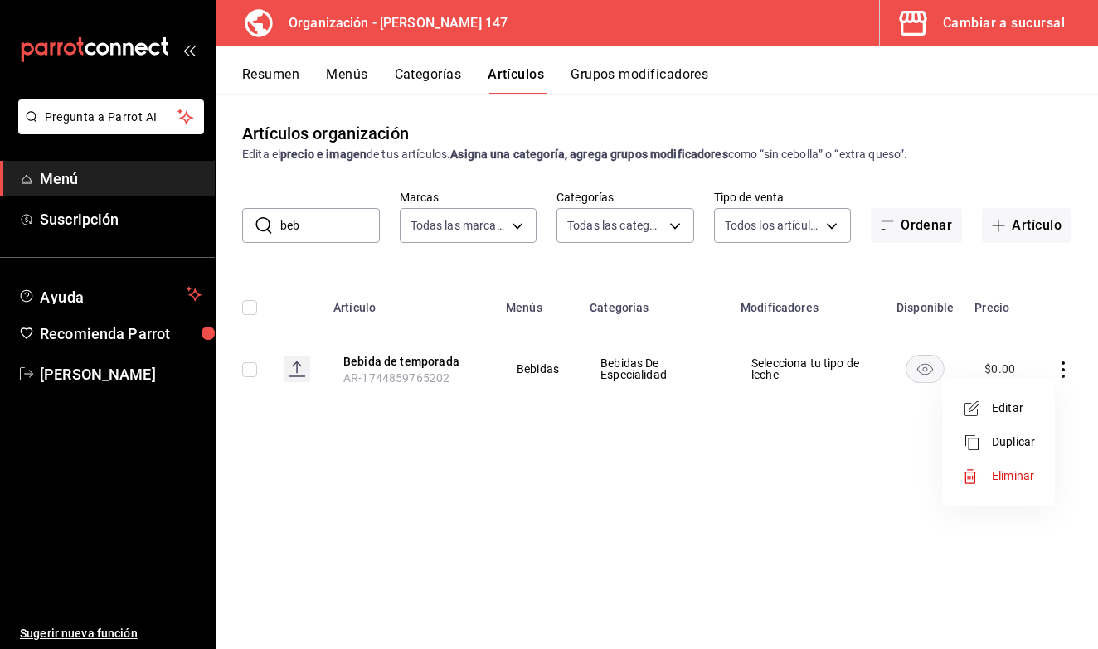
click at [999, 487] on li "Eliminar" at bounding box center [999, 476] width 100 height 34
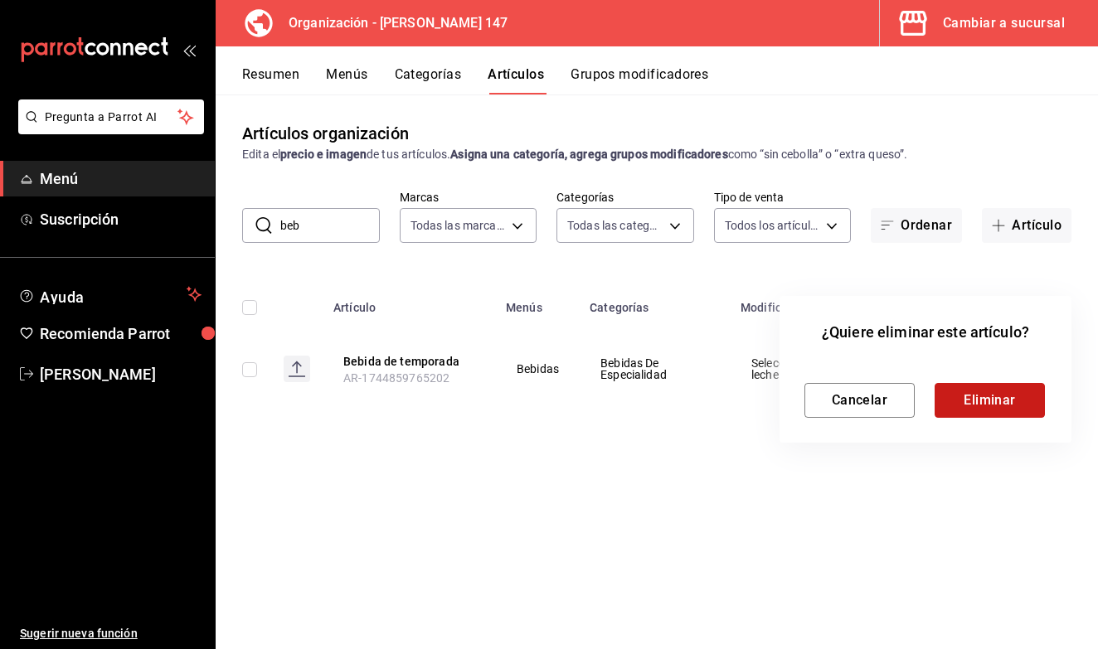
click at [1011, 405] on button "Eliminar" at bounding box center [990, 400] width 110 height 35
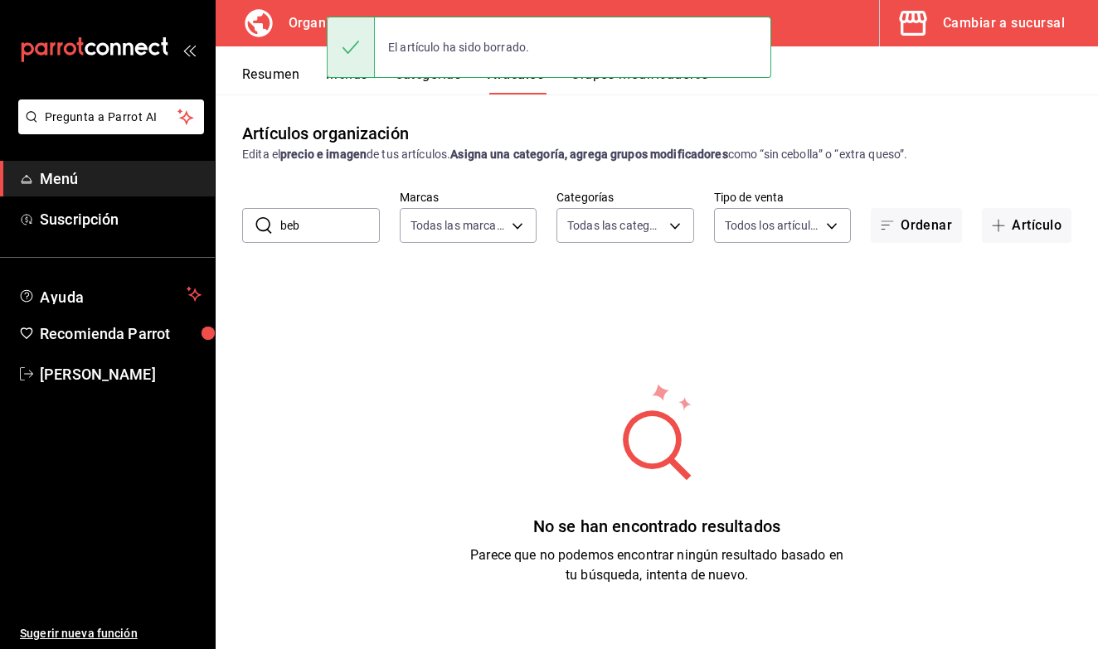
click at [363, 80] on div "El artículo ha sido borrado." at bounding box center [549, 47] width 444 height 71
click at [357, 79] on div "El artículo ha sido borrado." at bounding box center [549, 47] width 444 height 71
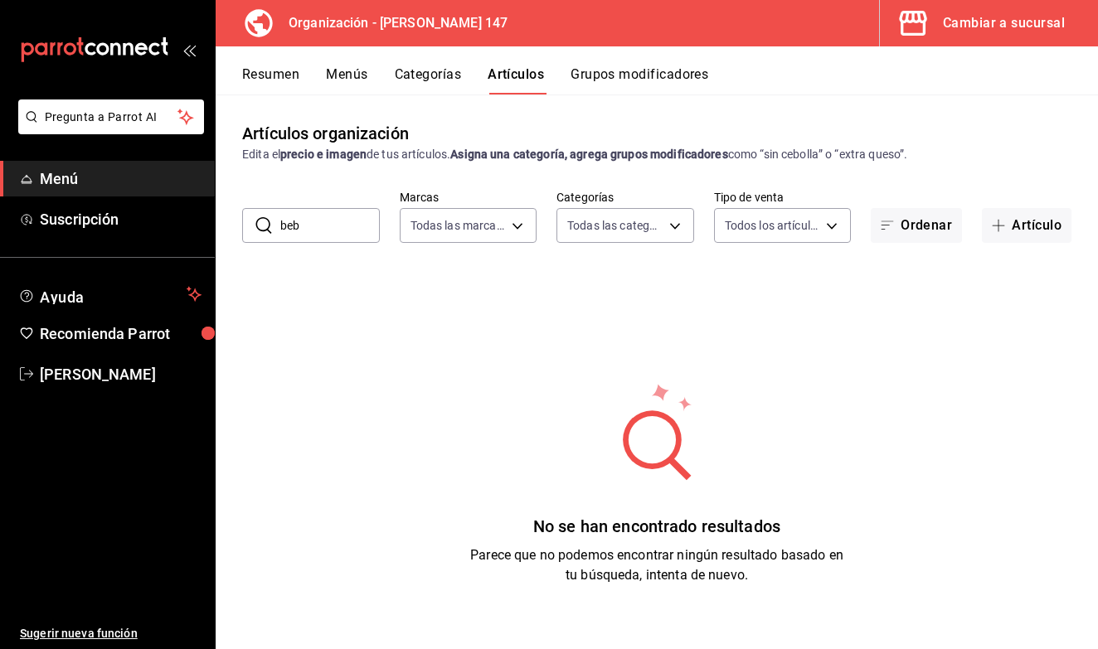
click at [357, 79] on button "Menús" at bounding box center [346, 80] width 41 height 28
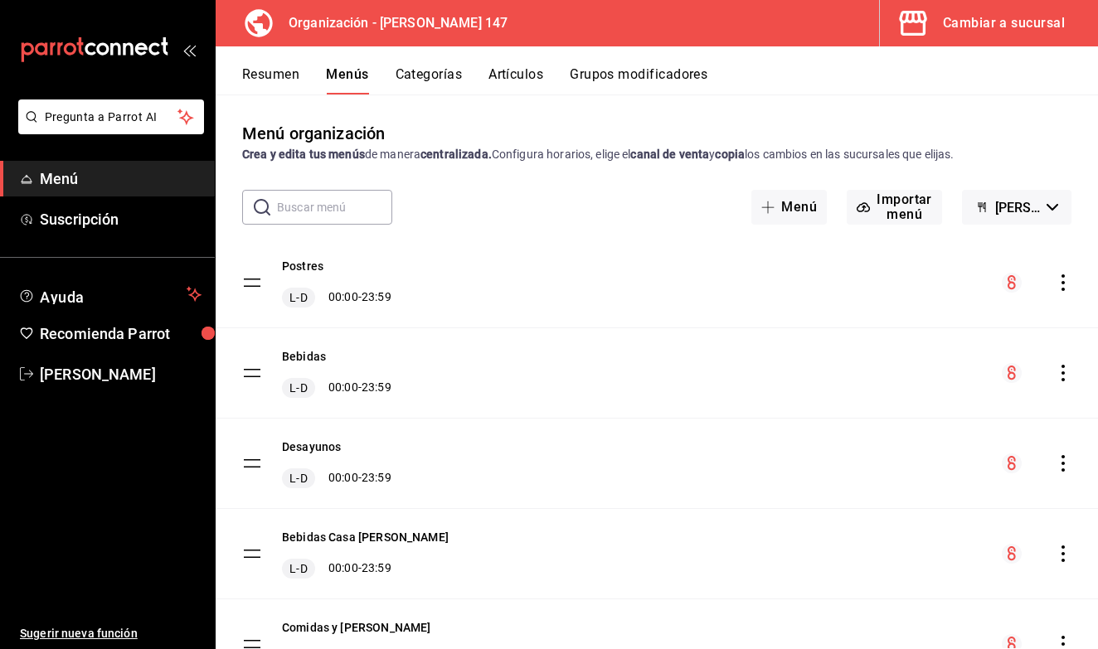
click at [1066, 375] on icon "actions" at bounding box center [1063, 373] width 17 height 17
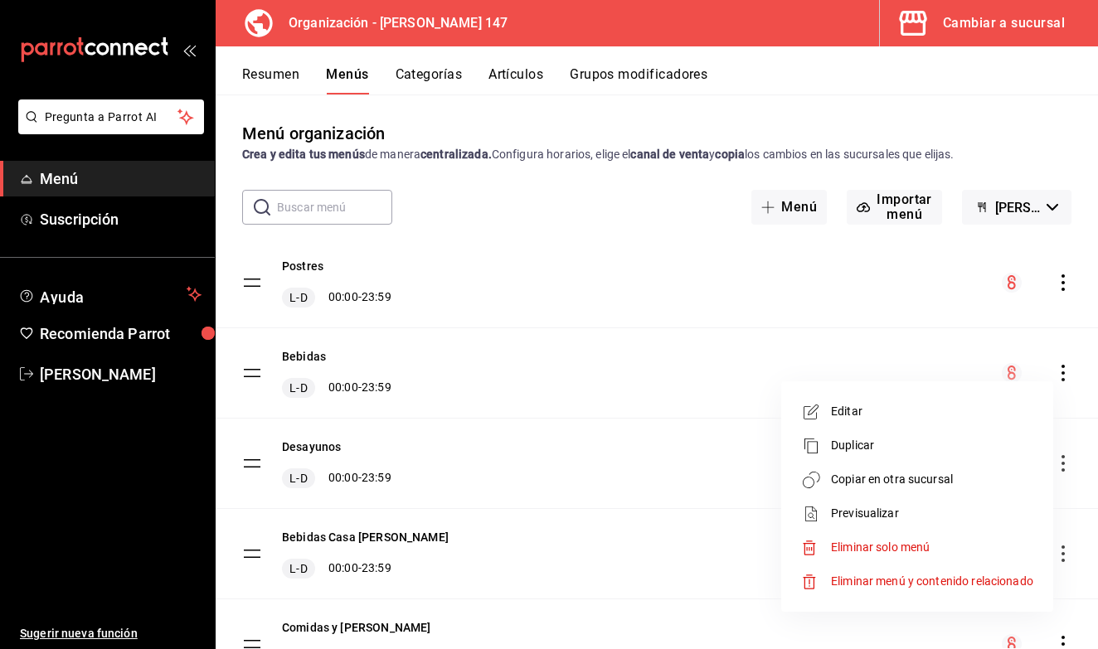
click at [945, 484] on span "Copiar en otra sucursal" at bounding box center [932, 479] width 202 height 17
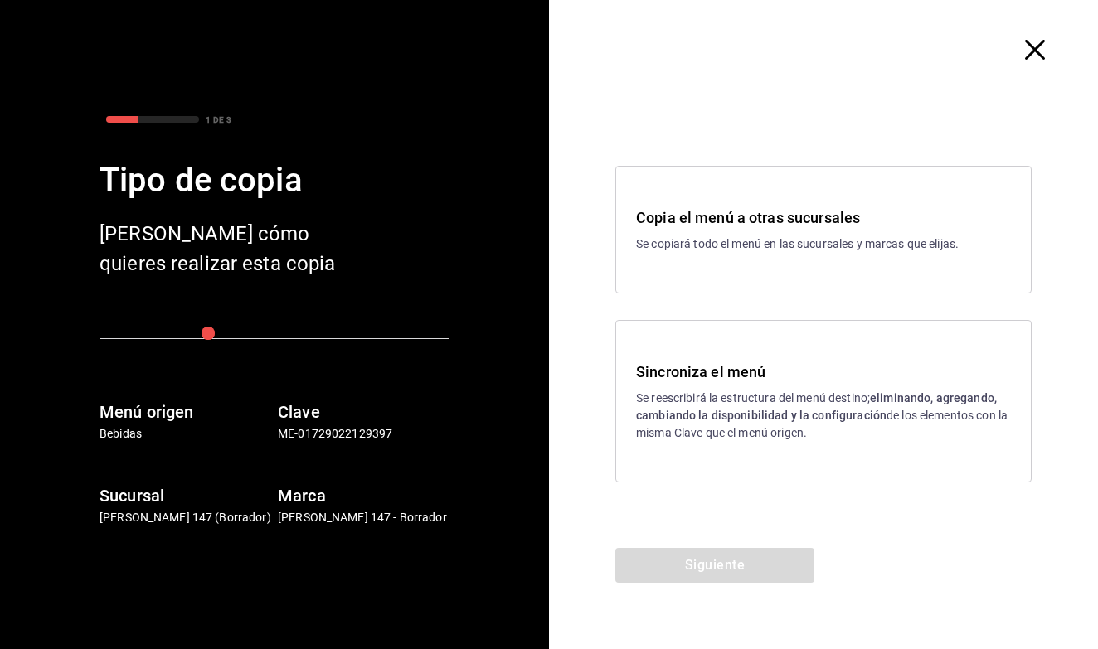
click at [764, 431] on p "Se reescribirá la estructura del menú destino; eliminando, agregando, cambiando…" at bounding box center [823, 416] width 375 height 52
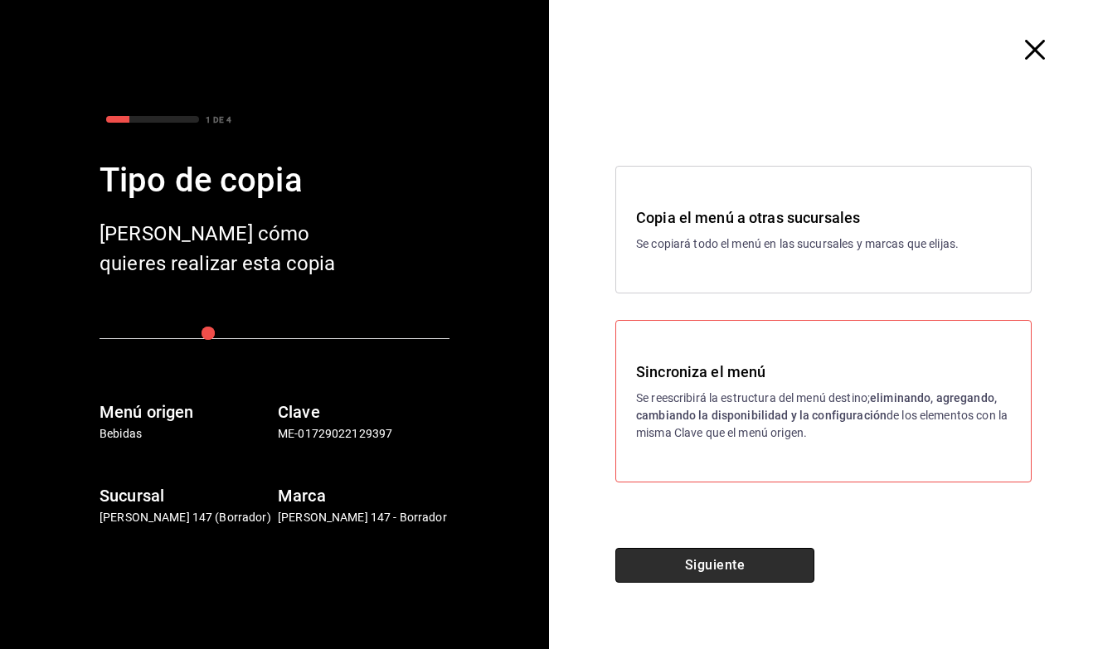
click at [720, 560] on button "Siguiente" at bounding box center [714, 565] width 199 height 35
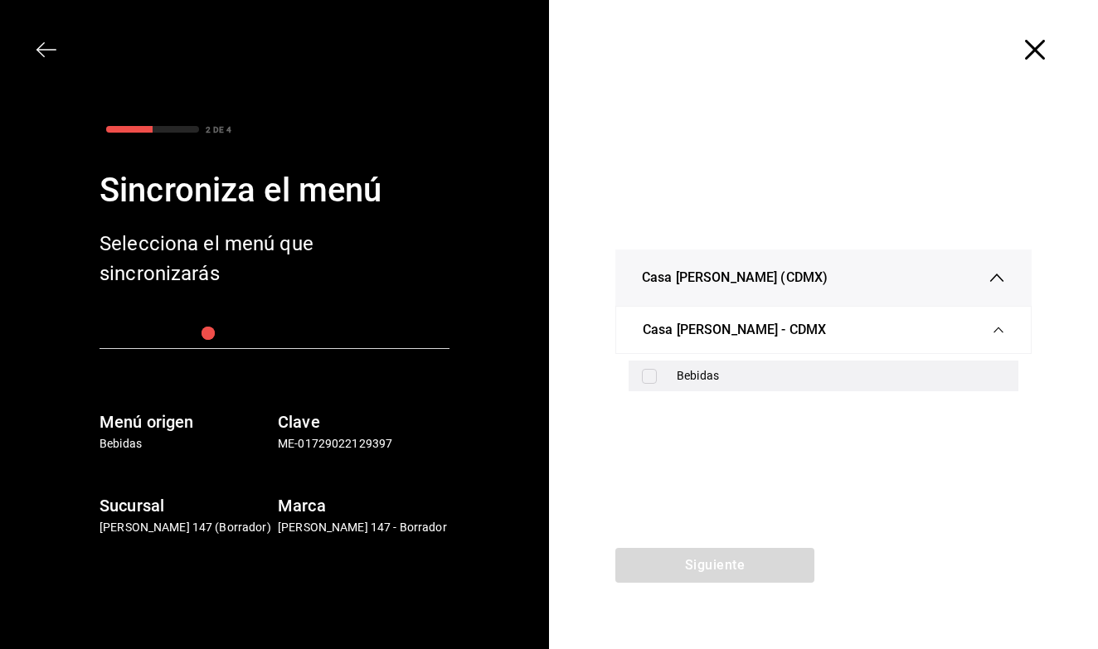
click at [652, 377] on input "checkbox" at bounding box center [649, 376] width 15 height 15
checkbox input "true"
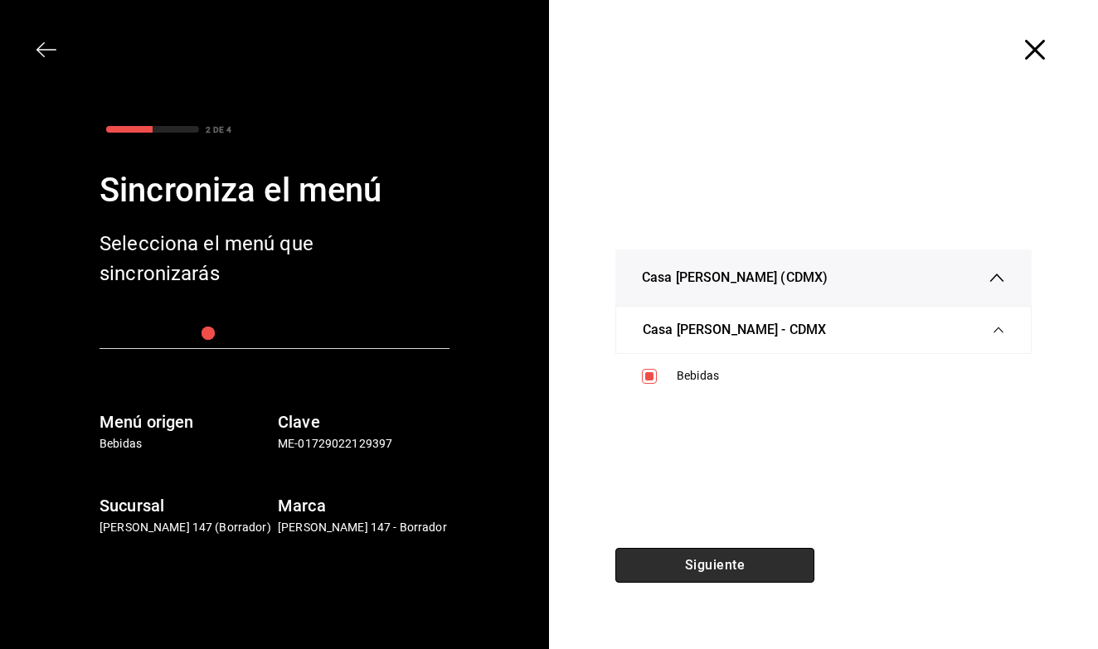
click at [704, 575] on button "Siguiente" at bounding box center [714, 565] width 199 height 35
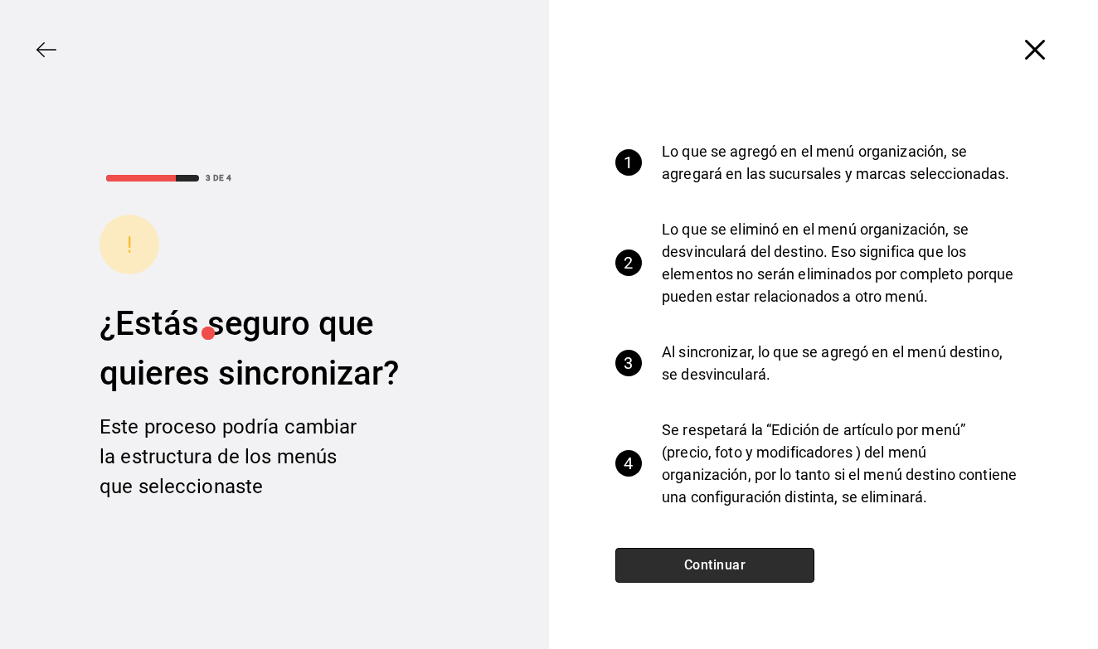
click at [704, 575] on button "Continuar" at bounding box center [714, 565] width 199 height 35
